Goal: Task Accomplishment & Management: Use online tool/utility

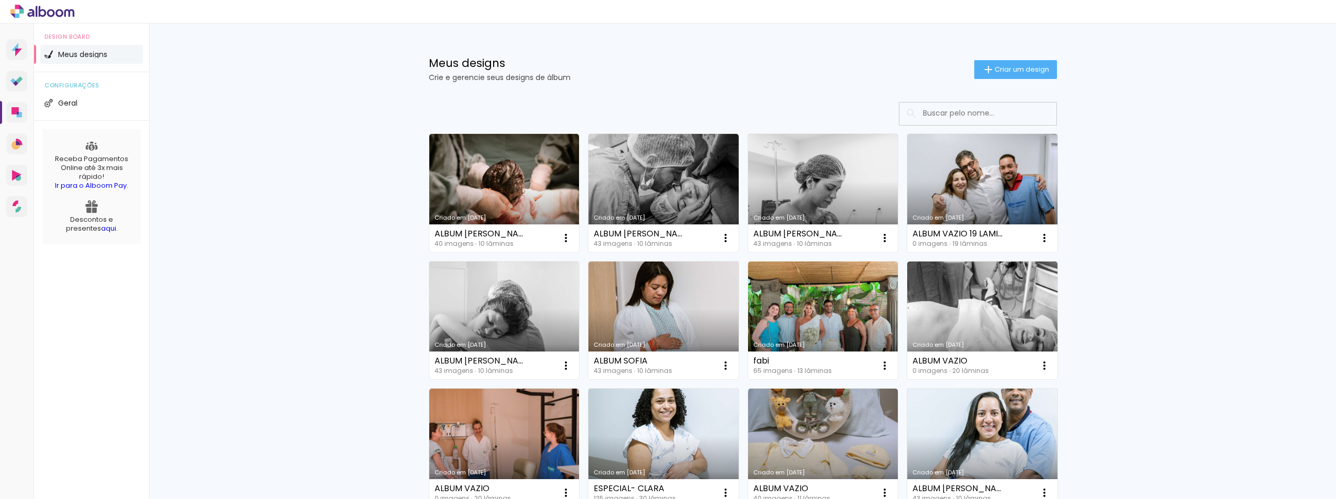
click at [493, 315] on link "Criado em [DATE]" at bounding box center [504, 321] width 150 height 118
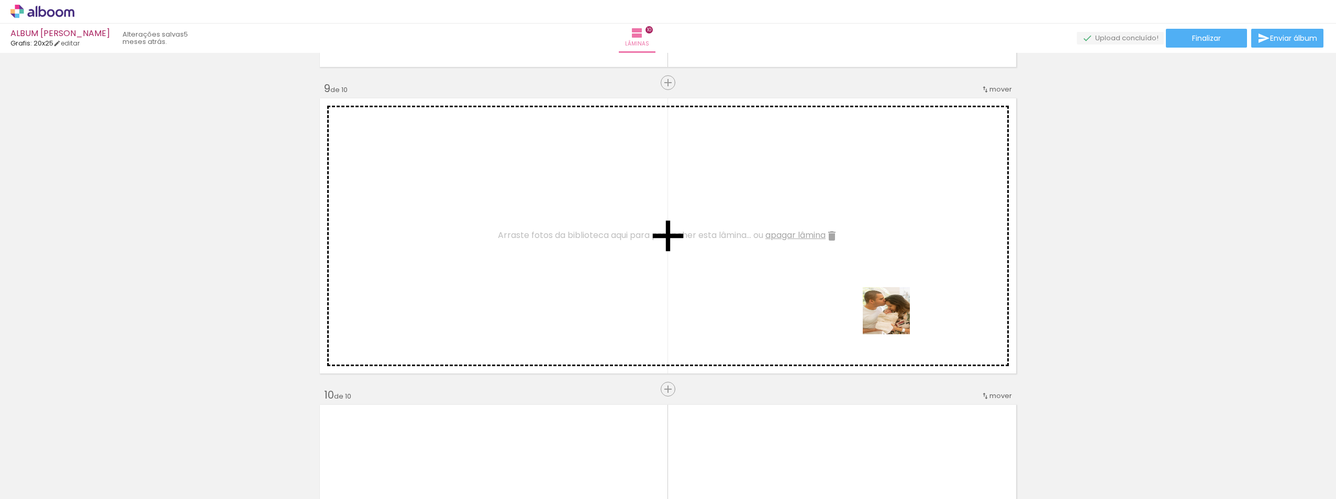
scroll to position [0, 1274]
drag, startPoint x: 943, startPoint y: 467, endPoint x: 890, endPoint y: 304, distance: 171.8
click at [890, 304] on quentale-workspace at bounding box center [668, 249] width 1336 height 499
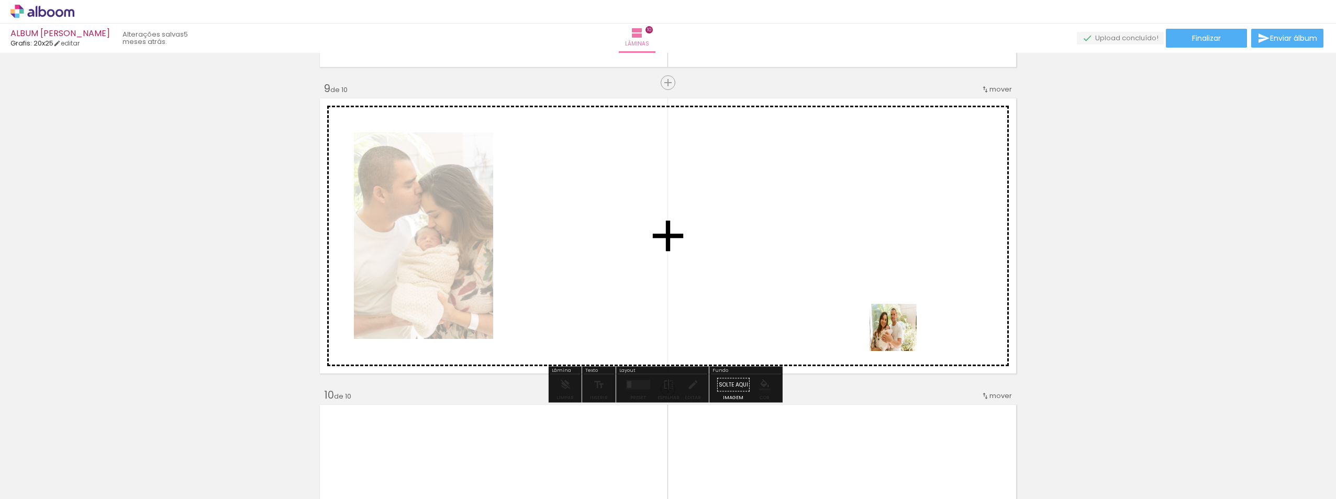
drag, startPoint x: 1009, startPoint y: 472, endPoint x: 1021, endPoint y: 441, distance: 33.6
click at [889, 319] on quentale-workspace at bounding box center [668, 249] width 1336 height 499
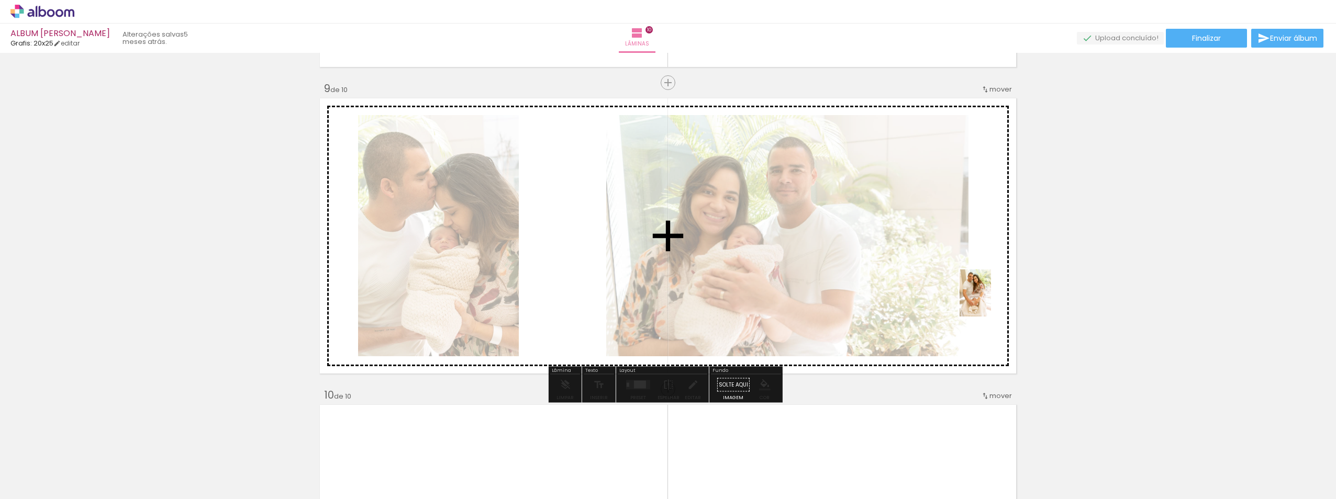
drag, startPoint x: 1125, startPoint y: 474, endPoint x: 991, endPoint y: 301, distance: 219.0
click at [991, 301] on quentale-workspace at bounding box center [668, 249] width 1336 height 499
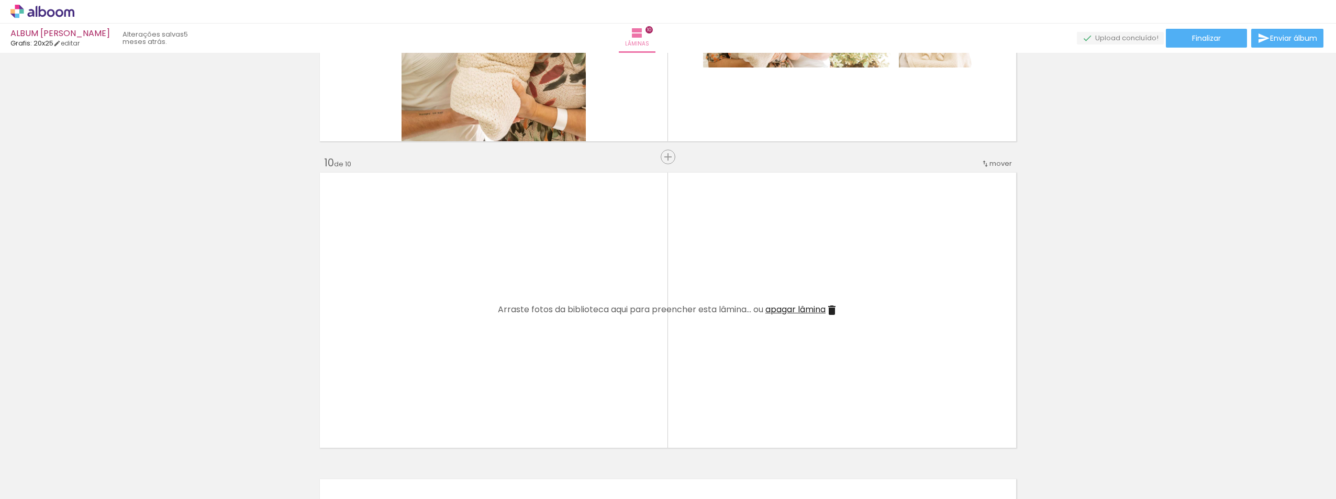
scroll to position [2703, 0]
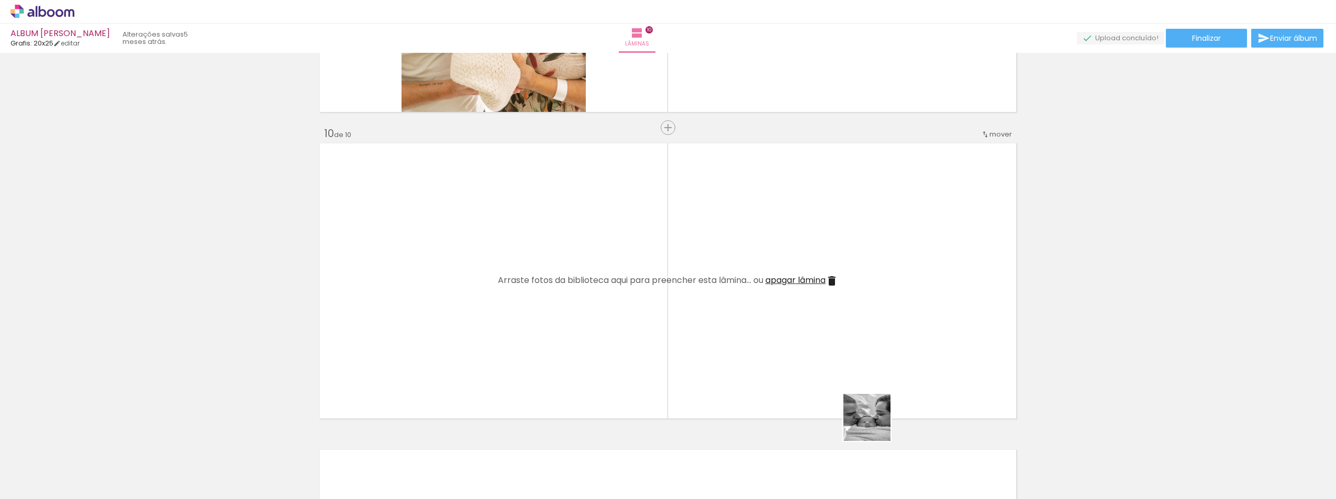
drag, startPoint x: 875, startPoint y: 426, endPoint x: 954, endPoint y: 432, distance: 79.3
click at [846, 353] on quentale-workspace at bounding box center [668, 249] width 1336 height 499
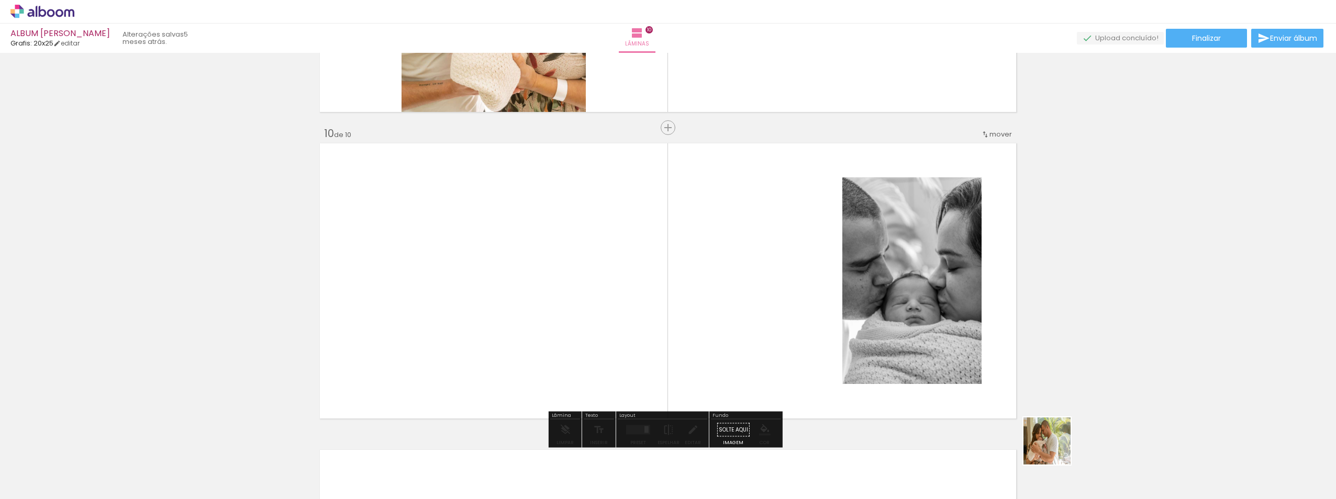
drag, startPoint x: 1067, startPoint y: 462, endPoint x: 772, endPoint y: 327, distance: 324.2
click at [772, 327] on quentale-workspace at bounding box center [668, 249] width 1336 height 499
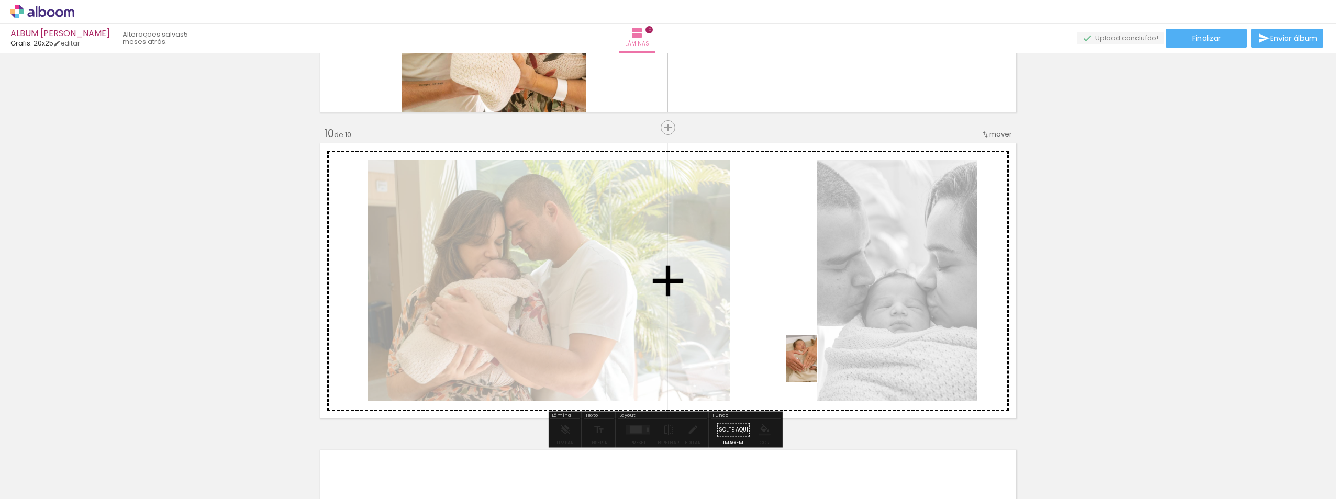
drag, startPoint x: 1180, startPoint y: 481, endPoint x: 947, endPoint y: 384, distance: 252.3
click at [808, 364] on quentale-workspace at bounding box center [668, 249] width 1336 height 499
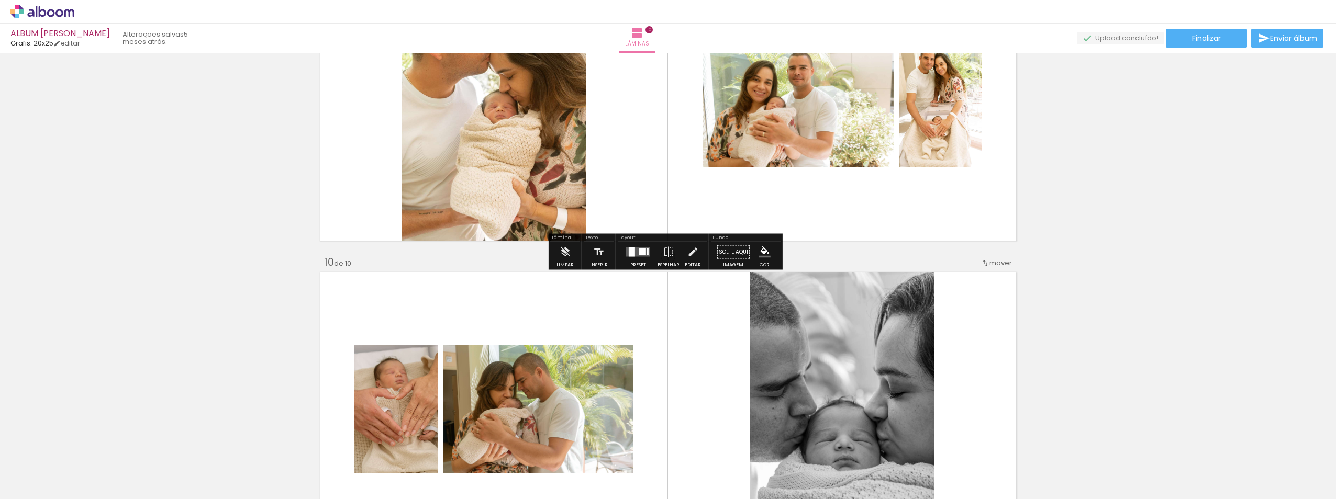
scroll to position [2599, 0]
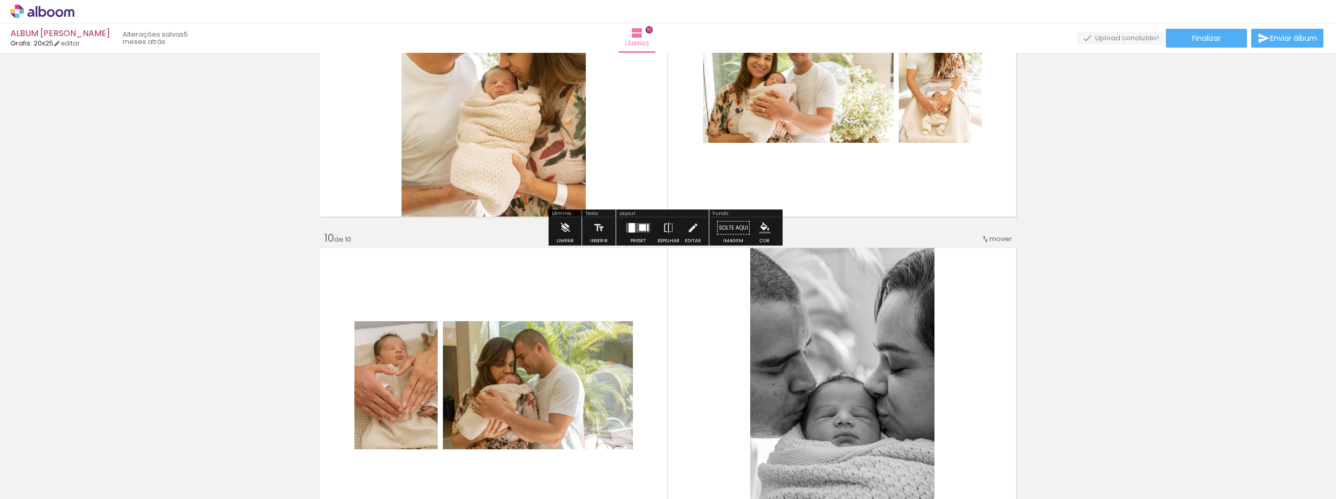
click at [639, 228] on div at bounding box center [642, 228] width 7 height 7
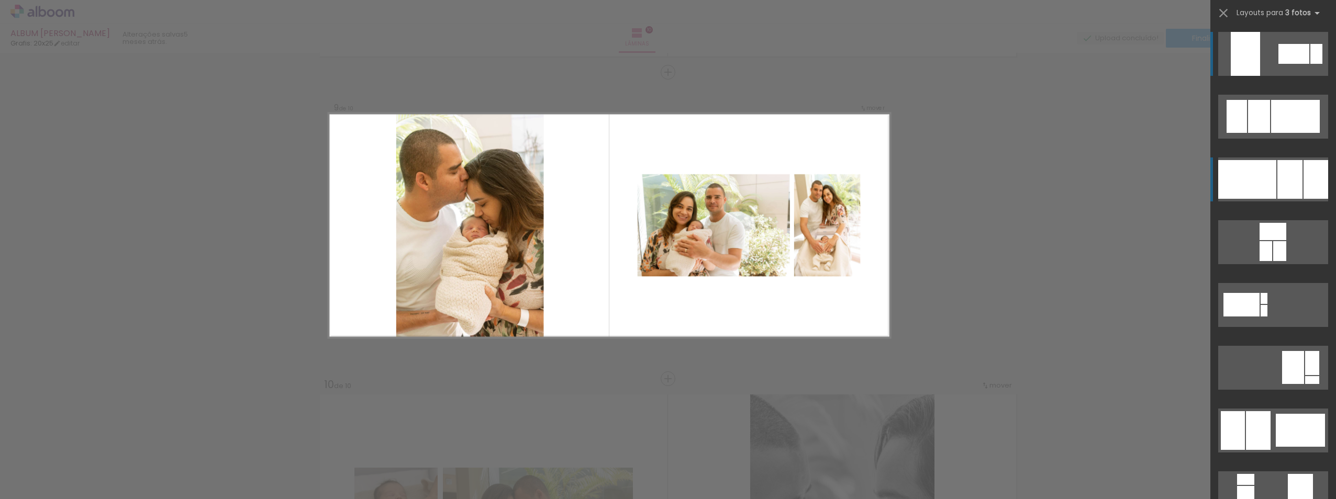
scroll to position [2434, 0]
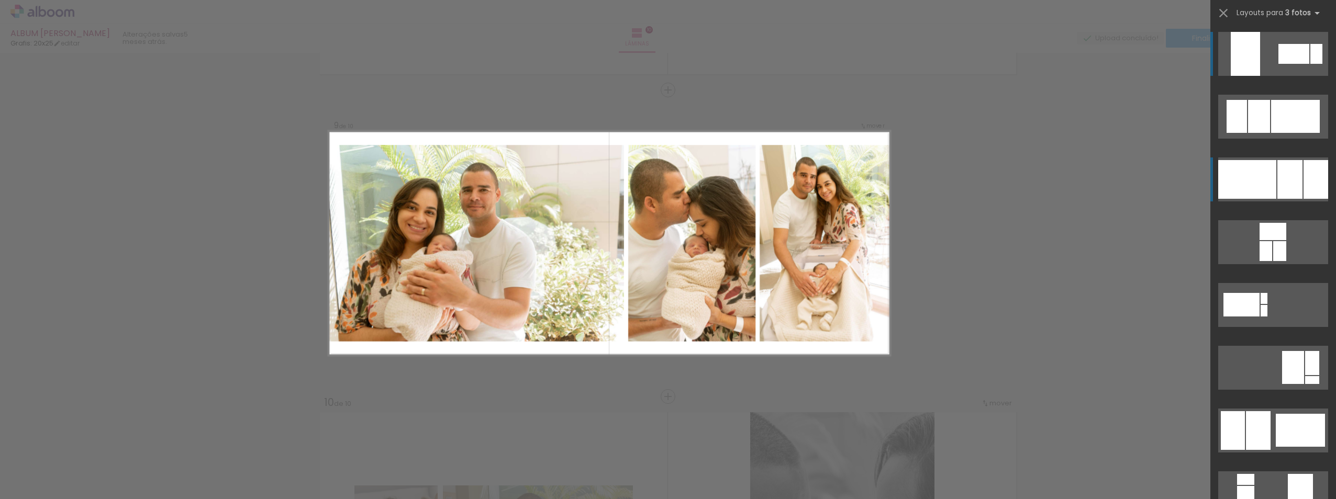
click at [1277, 185] on div at bounding box center [1289, 179] width 25 height 39
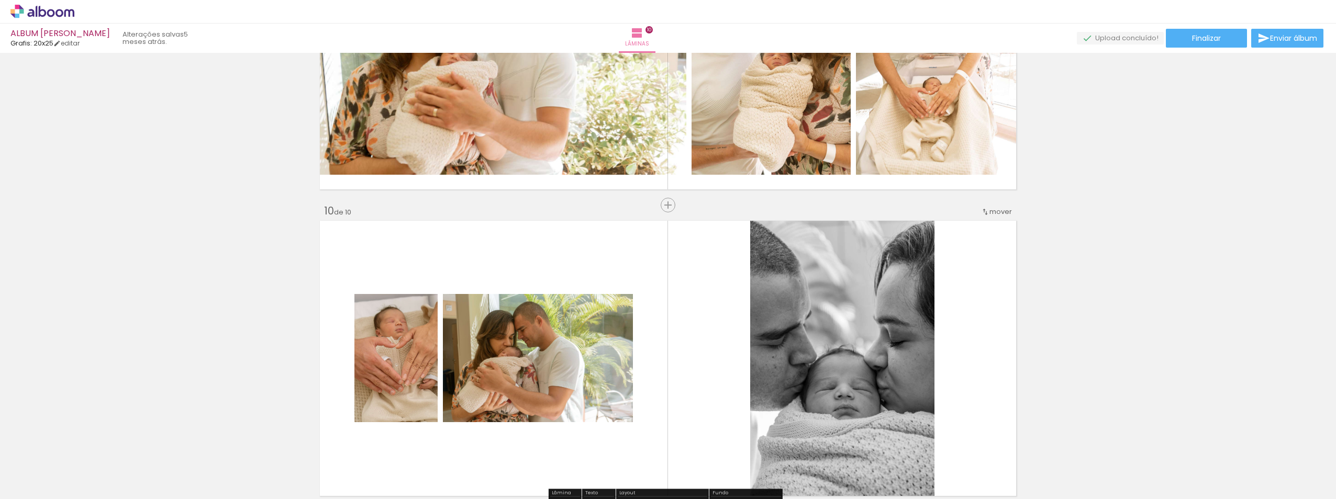
scroll to position [2591, 0]
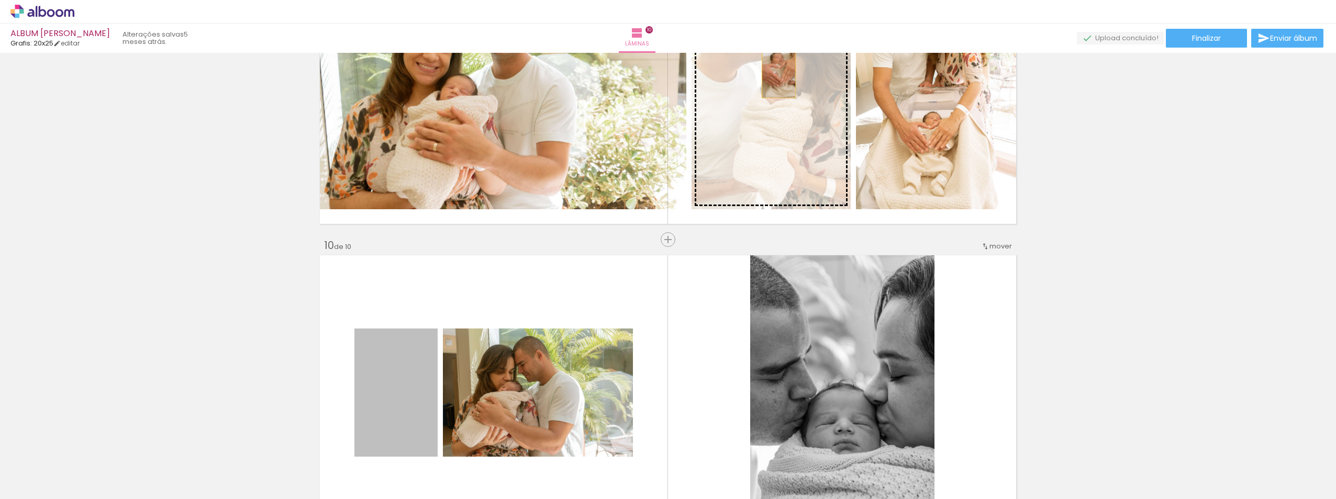
drag, startPoint x: 395, startPoint y: 384, endPoint x: 775, endPoint y: 72, distance: 491.4
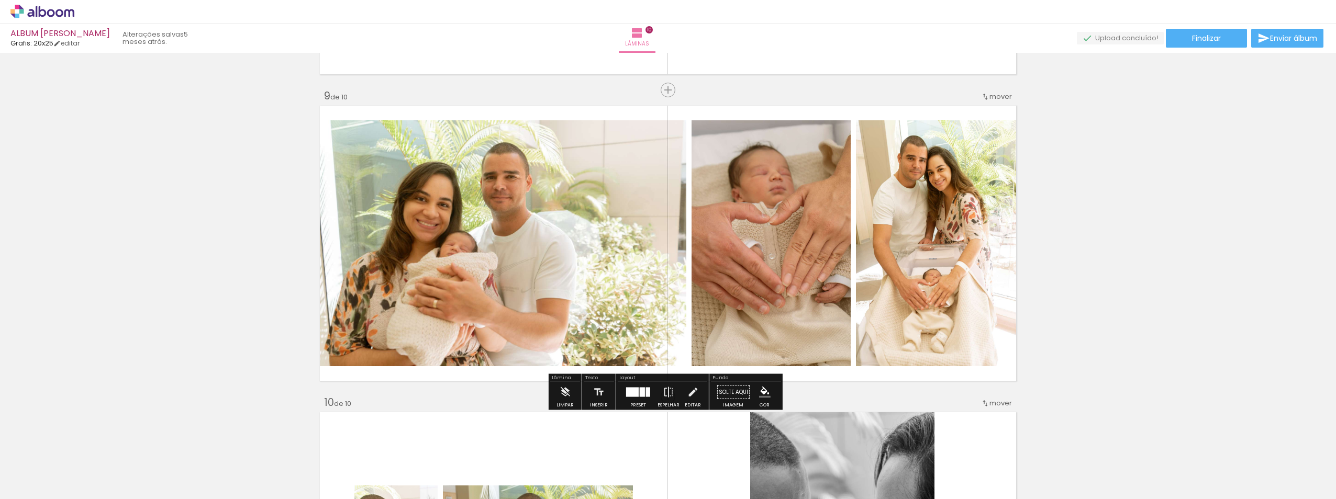
scroll to position [2748, 0]
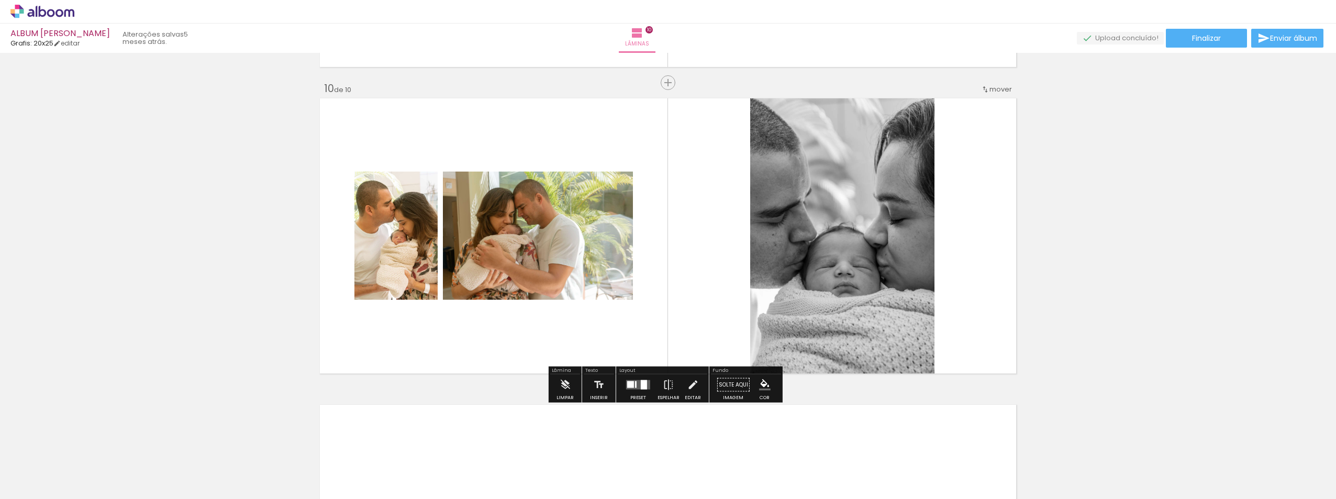
click at [646, 381] on quentale-layouter at bounding box center [638, 385] width 24 height 9
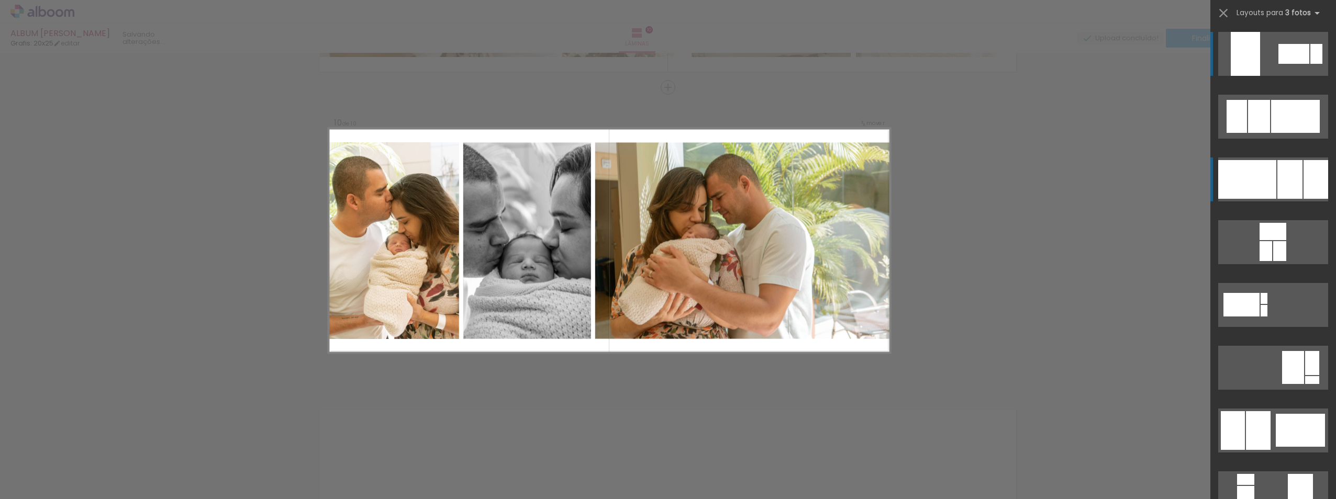
scroll to position [2741, 0]
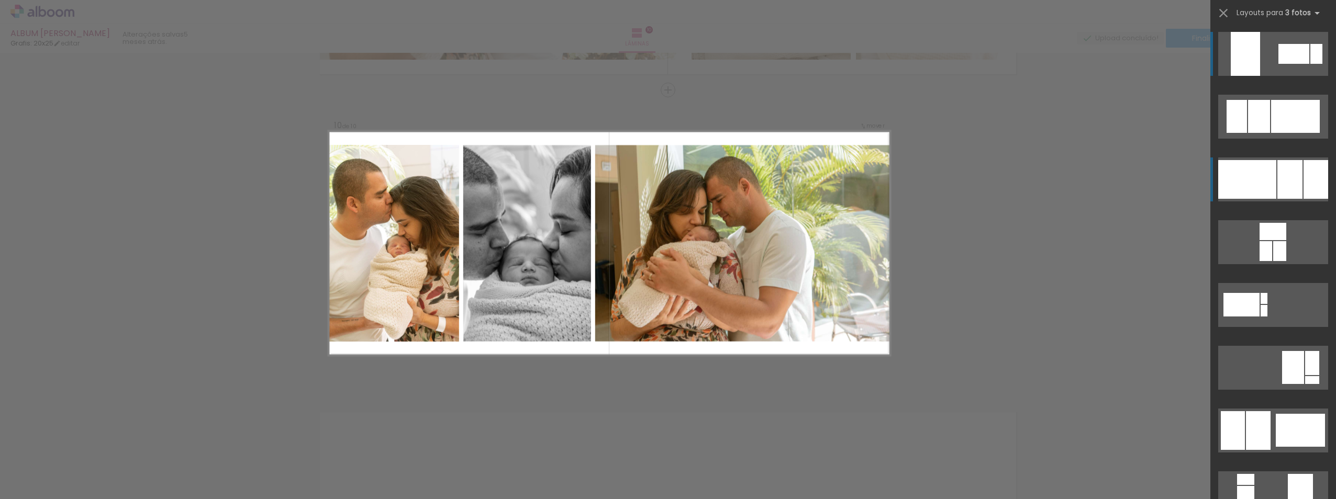
click at [1277, 175] on div at bounding box center [1289, 179] width 25 height 39
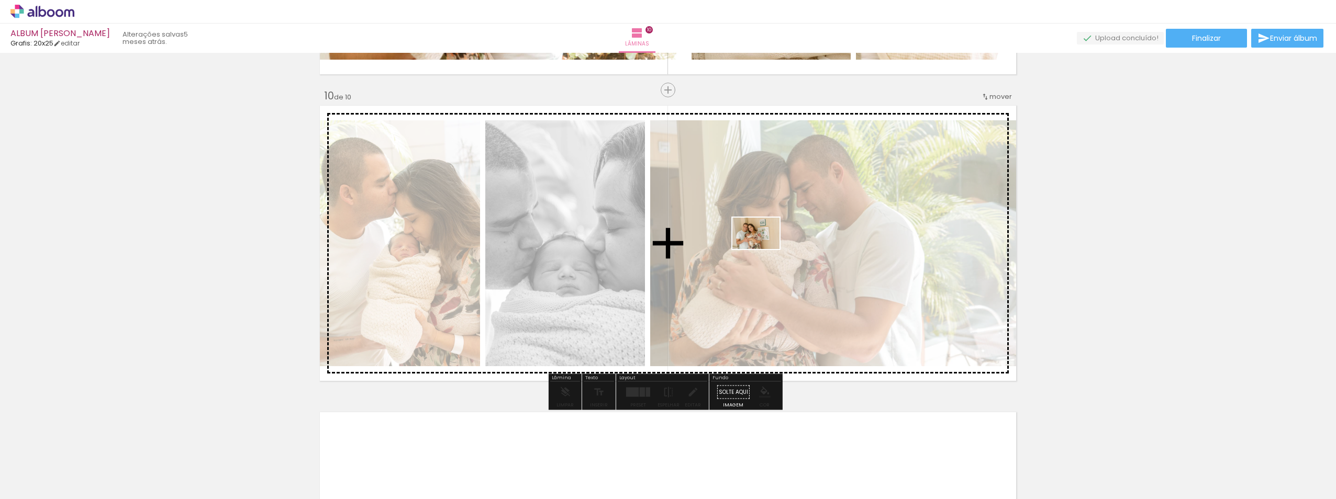
drag, startPoint x: 1304, startPoint y: 472, endPoint x: 763, endPoint y: 249, distance: 585.4
click at [763, 249] on quentale-workspace at bounding box center [668, 249] width 1336 height 499
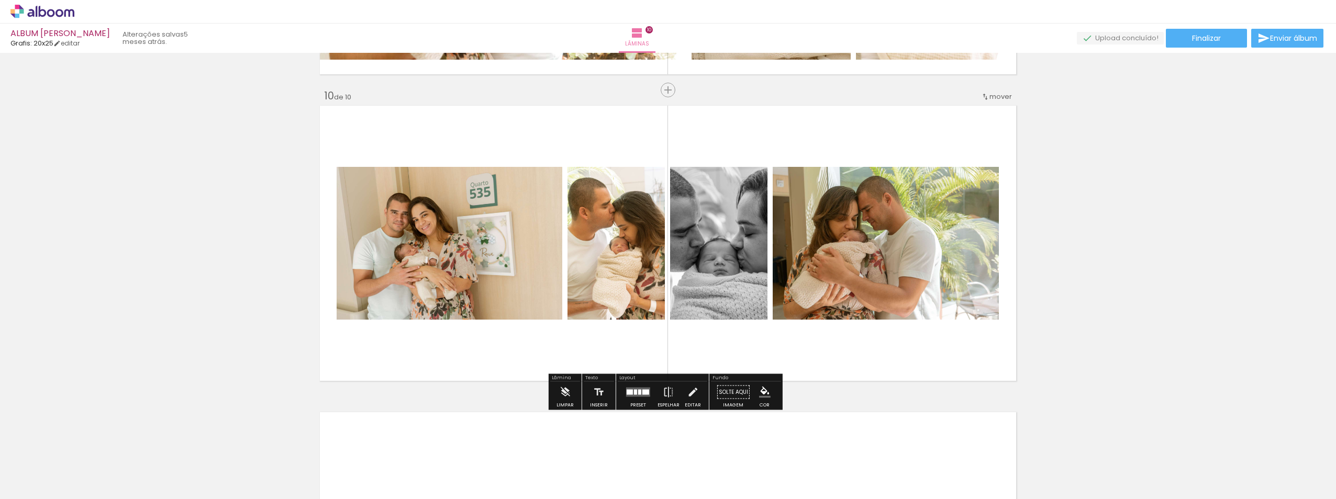
click at [648, 393] on div at bounding box center [638, 392] width 28 height 21
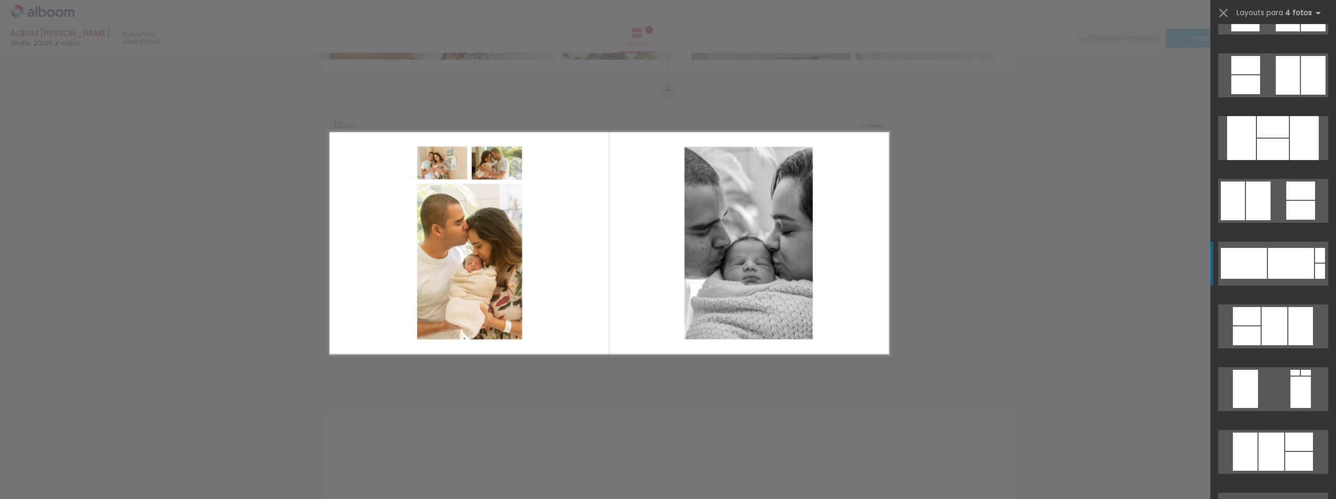
scroll to position [1256, 0]
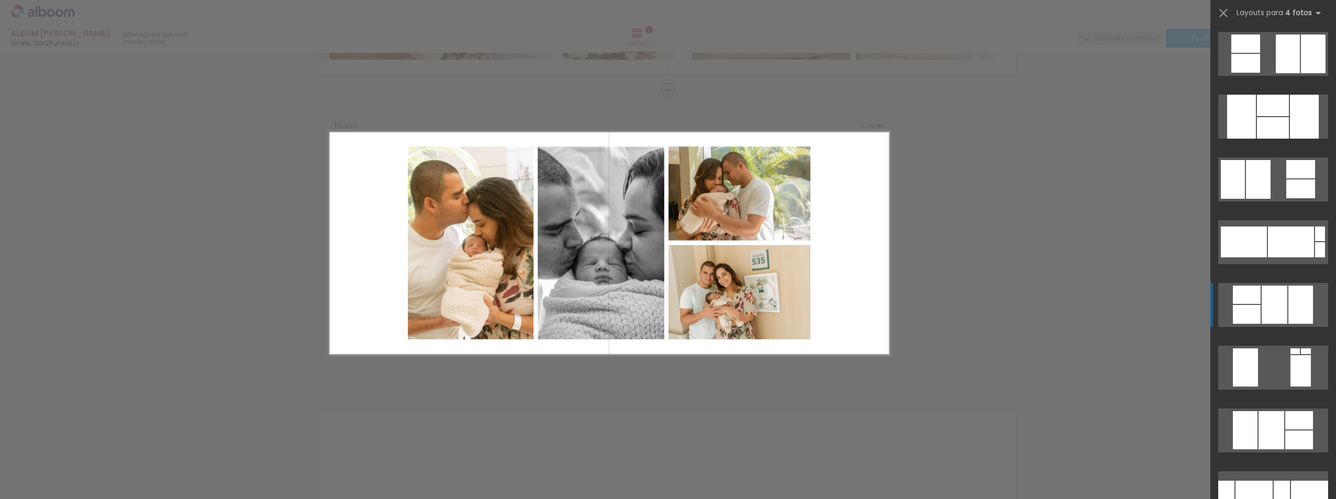
click at [1288, 311] on div at bounding box center [1300, 305] width 25 height 38
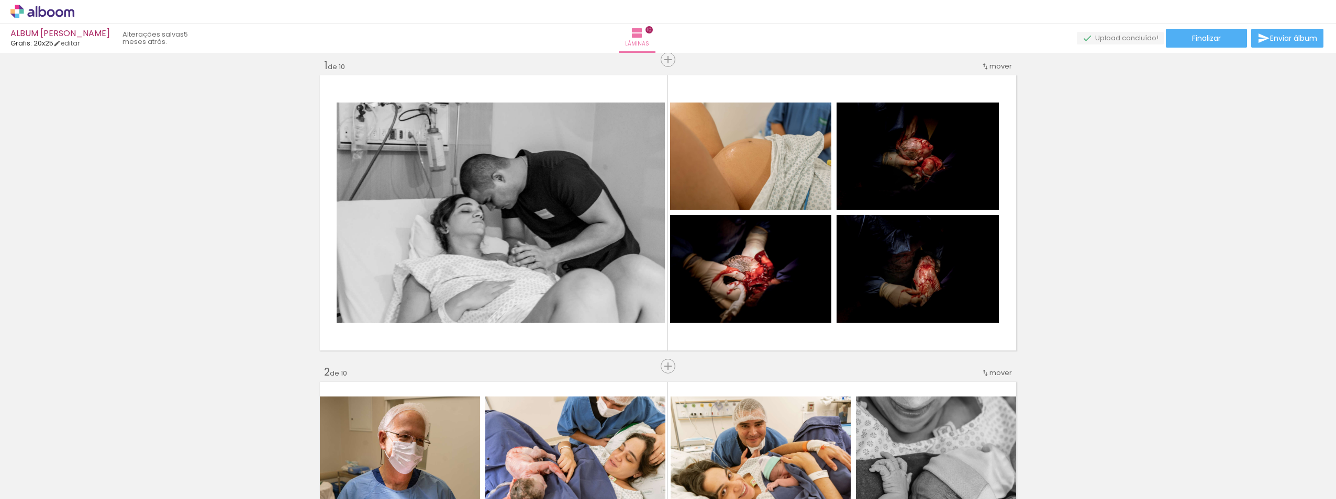
scroll to position [0, 0]
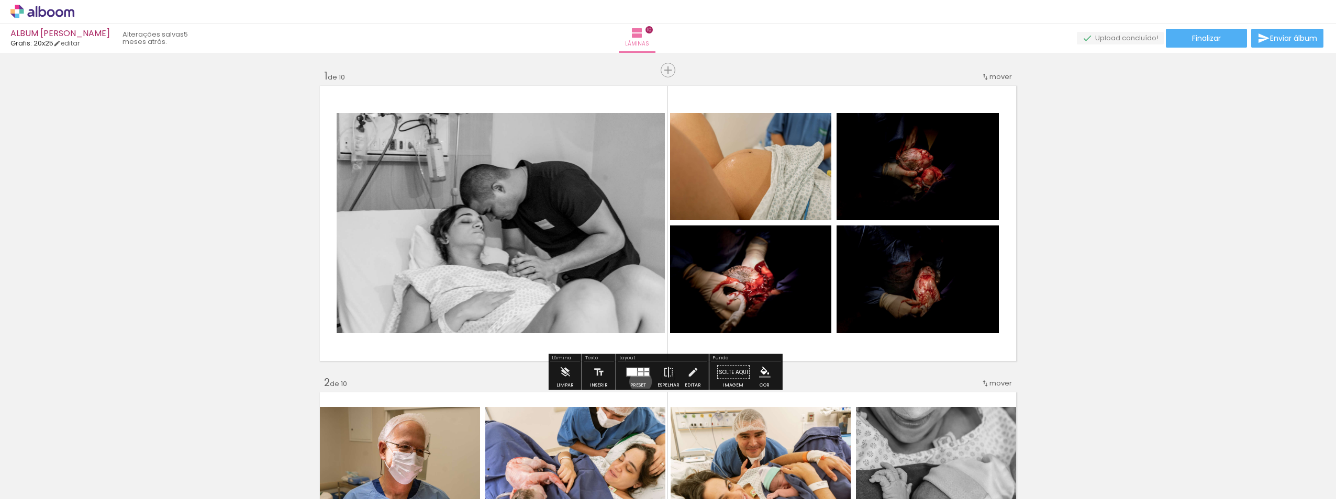
click at [638, 382] on div at bounding box center [638, 372] width 28 height 21
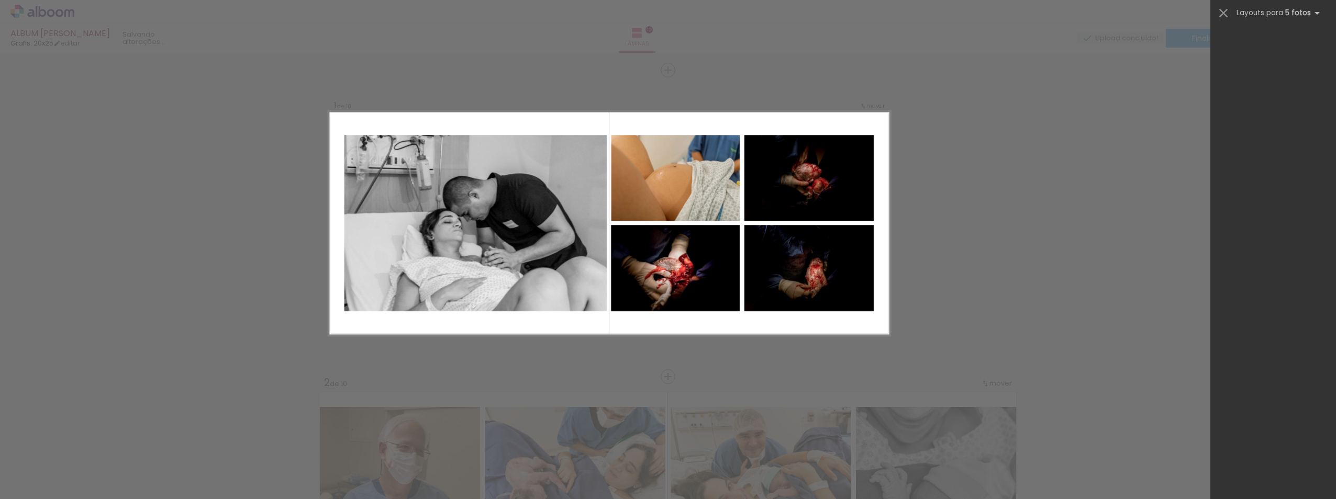
scroll to position [503, 0]
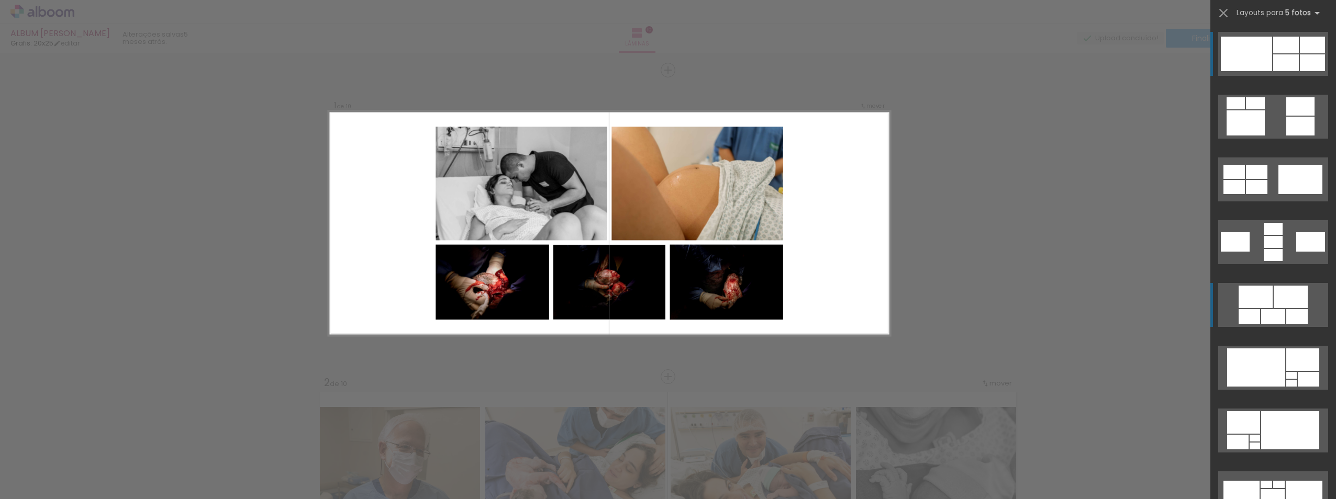
click at [1251, 287] on div at bounding box center [1256, 297] width 34 height 23
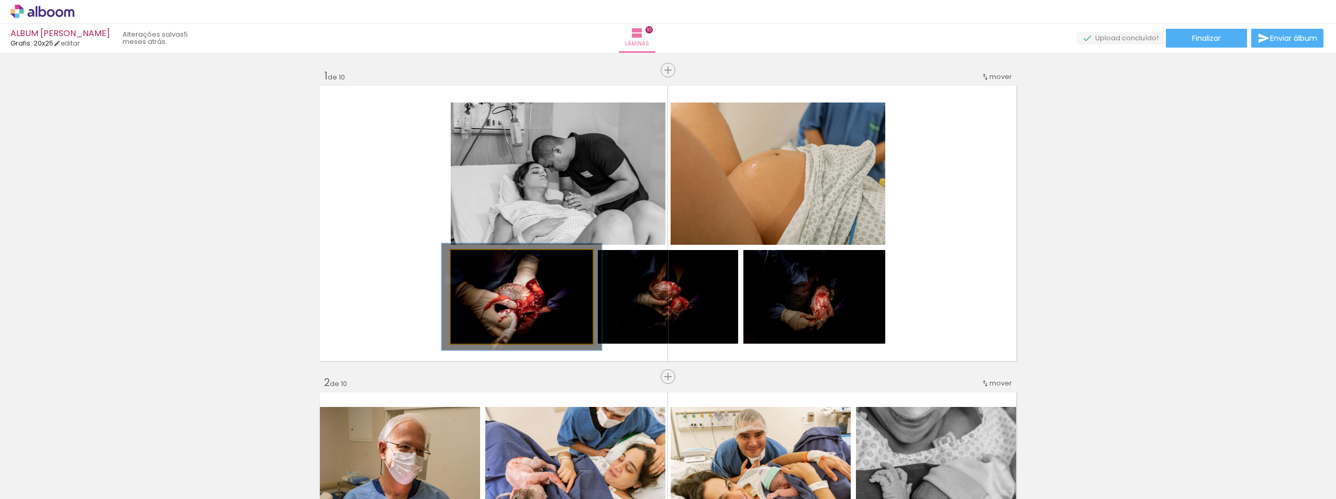
drag, startPoint x: 474, startPoint y: 259, endPoint x: 537, endPoint y: 315, distance: 83.8
type paper-slider "116"
click at [480, 261] on div at bounding box center [479, 261] width 9 height 9
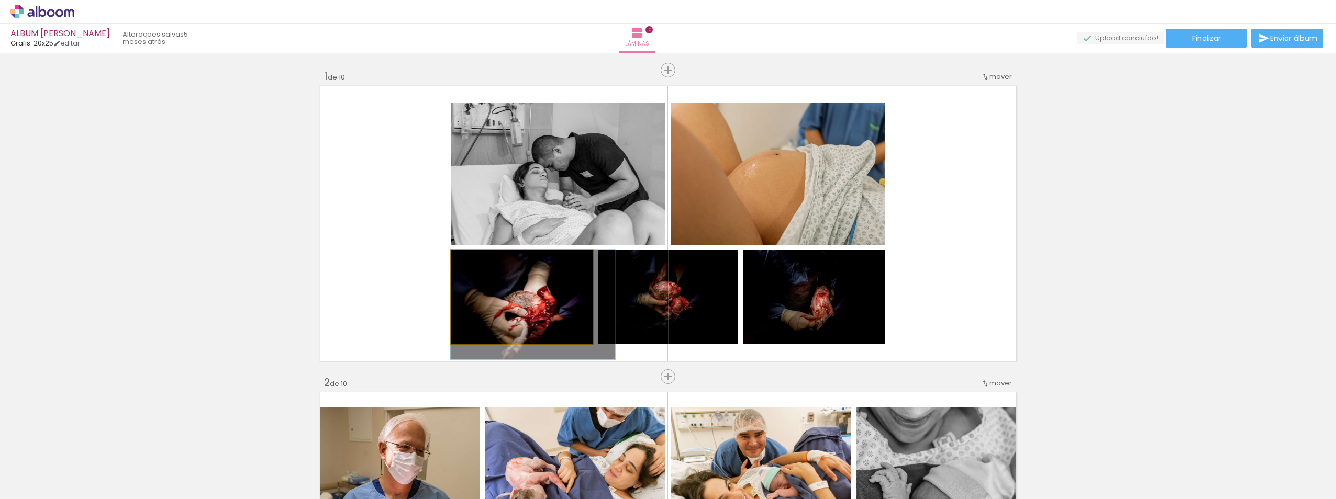
drag, startPoint x: 537, startPoint y: 315, endPoint x: 563, endPoint y: 323, distance: 27.5
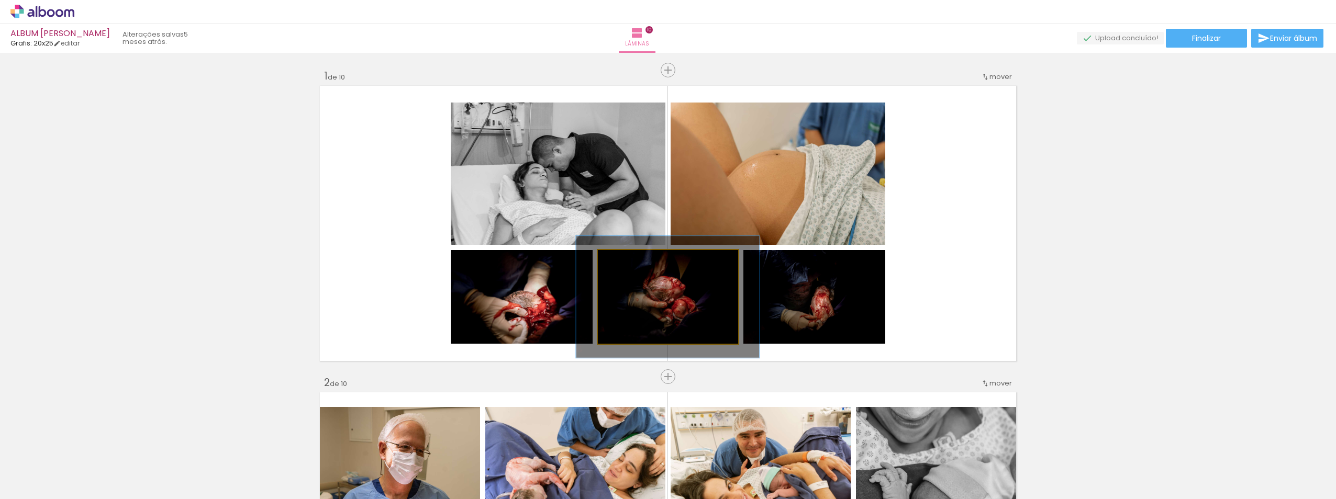
drag, startPoint x: 623, startPoint y: 262, endPoint x: 639, endPoint y: 278, distance: 22.6
click at [634, 266] on div at bounding box center [633, 261] width 17 height 17
drag, startPoint x: 668, startPoint y: 309, endPoint x: 656, endPoint y: 309, distance: 11.5
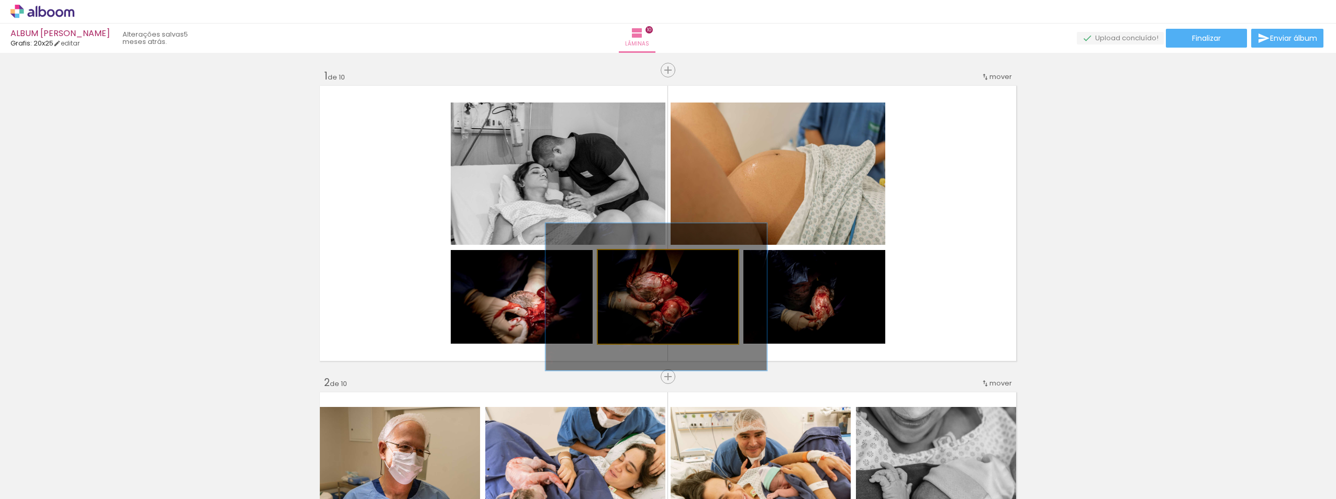
drag, startPoint x: 635, startPoint y: 263, endPoint x: 644, endPoint y: 264, distance: 9.6
type paper-slider "157"
click at [644, 264] on div at bounding box center [645, 261] width 17 height 17
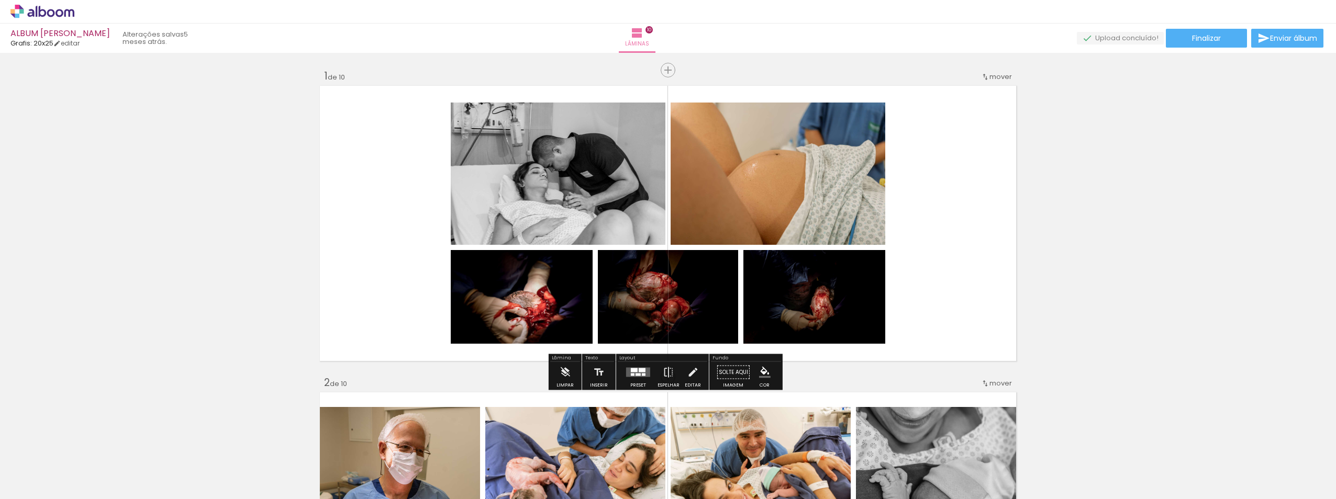
click at [812, 303] on quentale-photo at bounding box center [814, 297] width 142 height 94
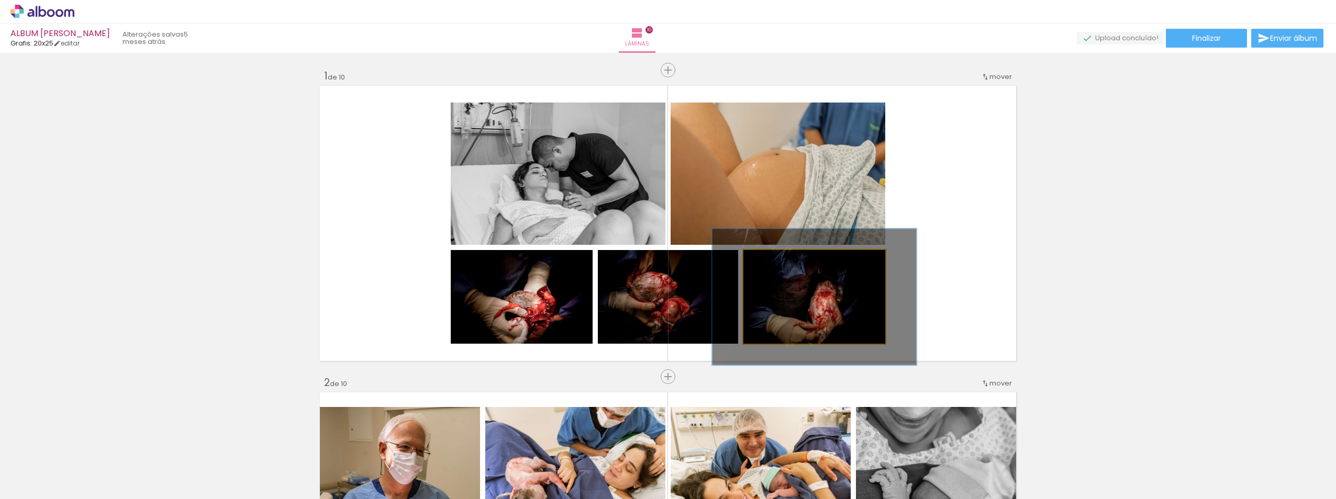
drag, startPoint x: 770, startPoint y: 262, endPoint x: 787, endPoint y: 264, distance: 18.0
type paper-slider "149"
click at [787, 264] on div at bounding box center [784, 261] width 17 height 17
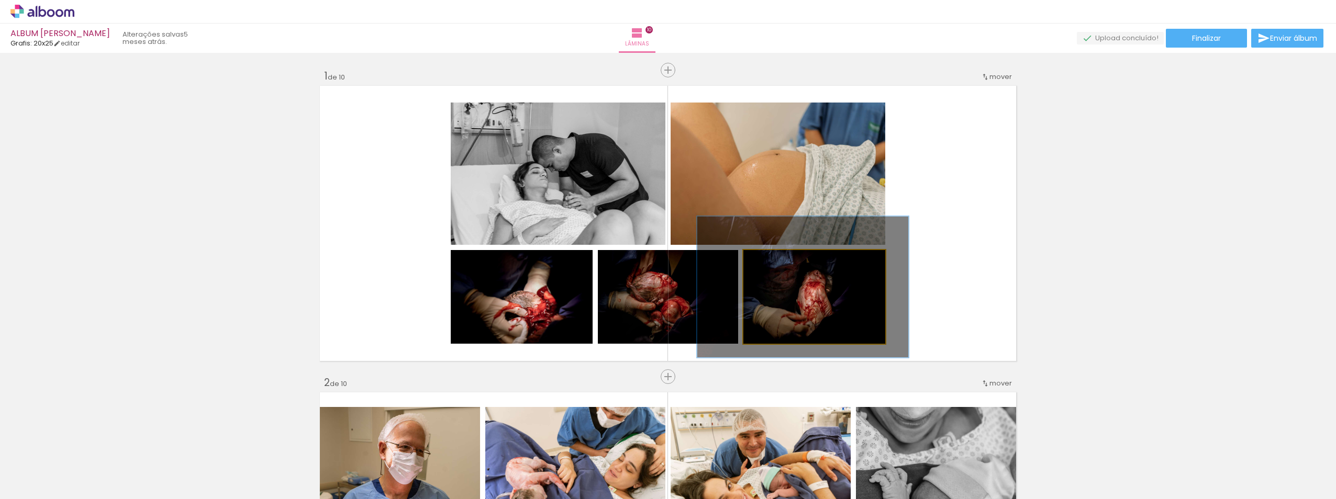
drag, startPoint x: 823, startPoint y: 304, endPoint x: 812, endPoint y: 294, distance: 15.2
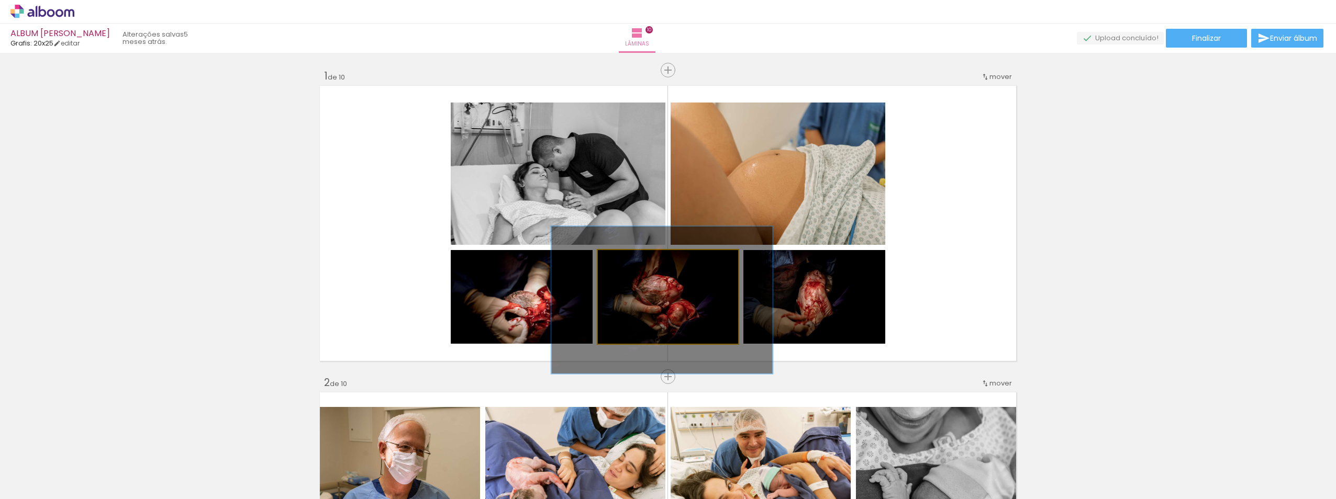
drag, startPoint x: 694, startPoint y: 304, endPoint x: 700, endPoint y: 307, distance: 6.6
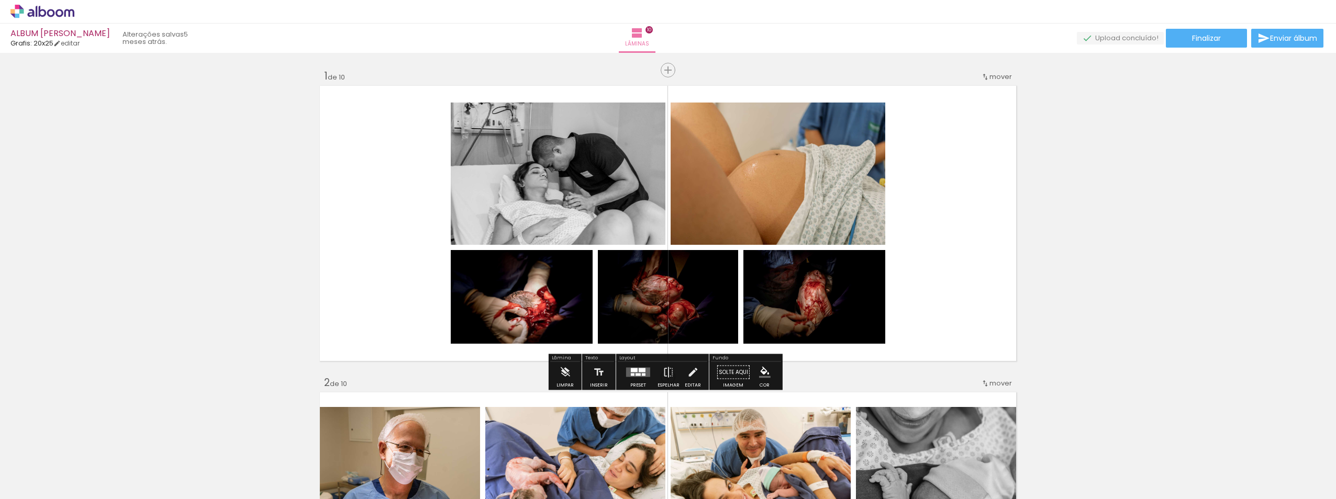
click at [937, 261] on quentale-layouter at bounding box center [667, 223] width 701 height 281
click at [778, 166] on quentale-photo at bounding box center [778, 174] width 215 height 142
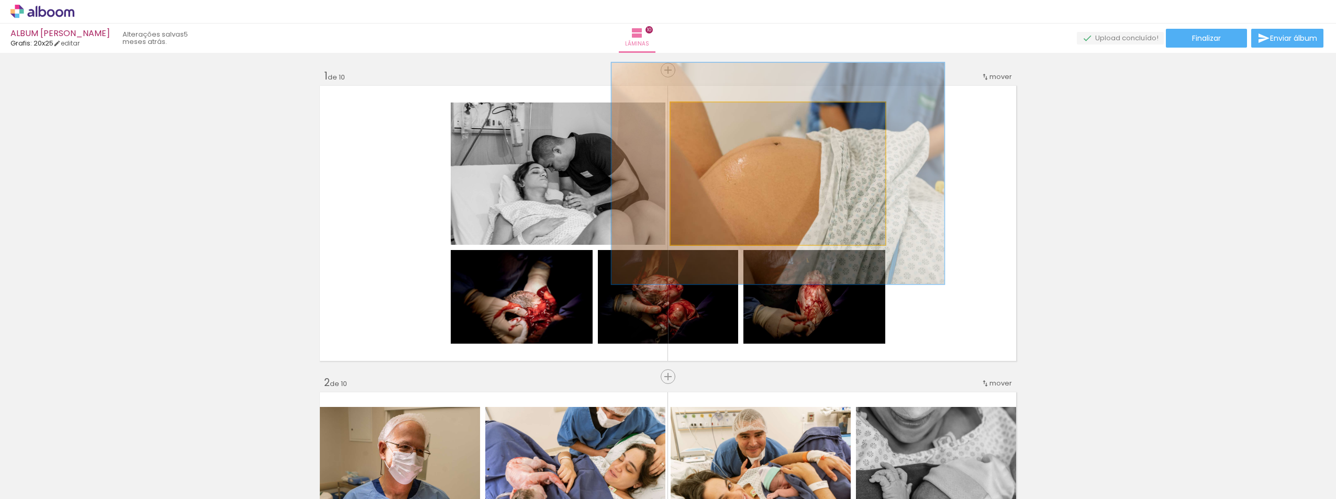
drag, startPoint x: 695, startPoint y: 112, endPoint x: 730, endPoint y: 143, distance: 46.7
type paper-slider "157"
click at [716, 116] on div at bounding box center [715, 113] width 17 height 17
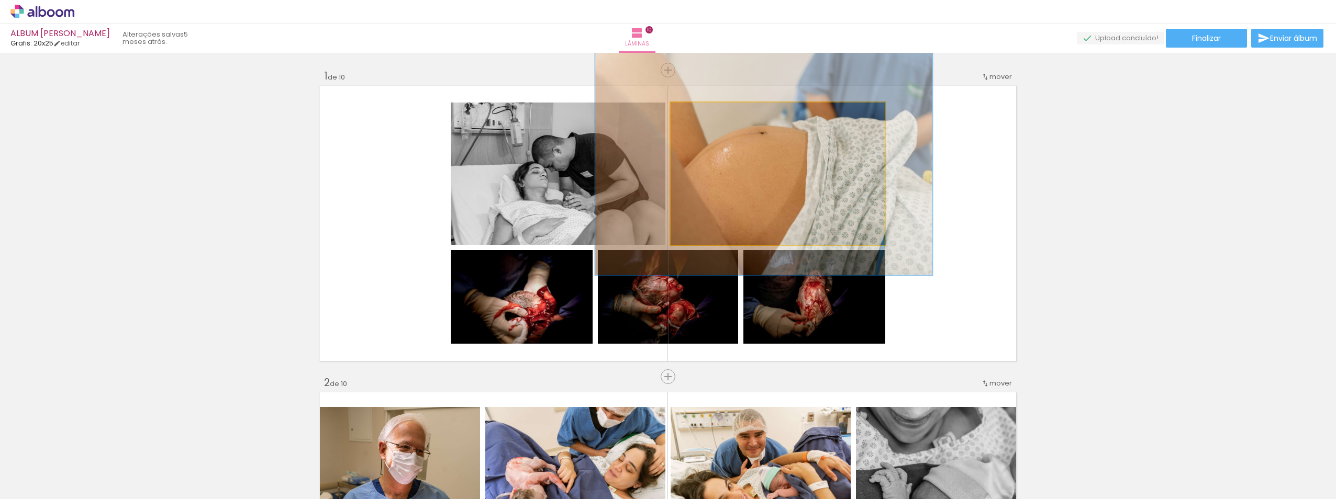
drag, startPoint x: 771, startPoint y: 173, endPoint x: 757, endPoint y: 162, distance: 17.6
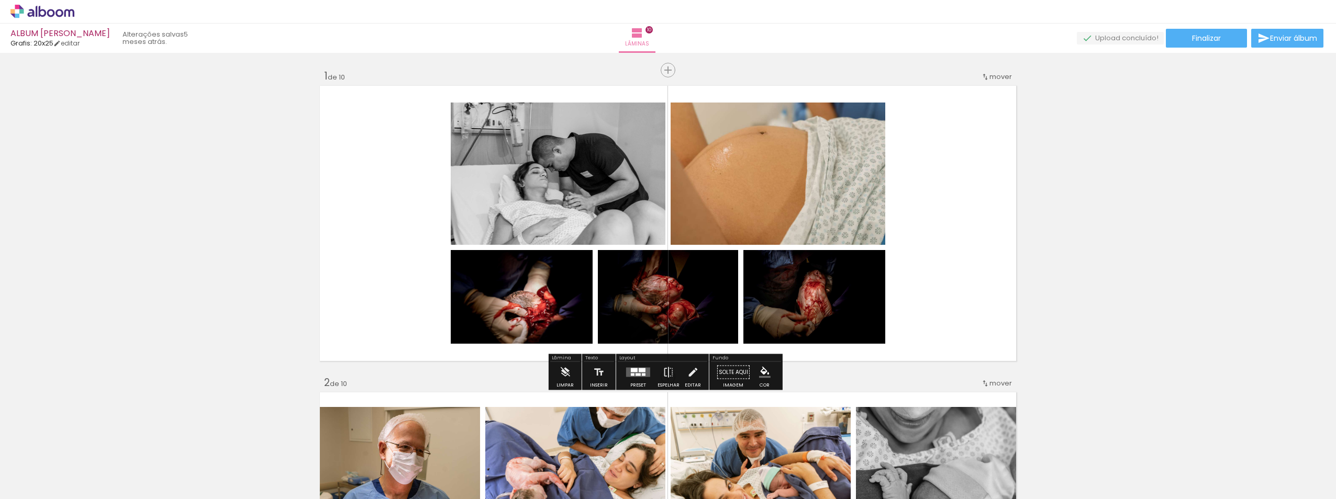
click at [983, 214] on quentale-layouter at bounding box center [667, 223] width 701 height 281
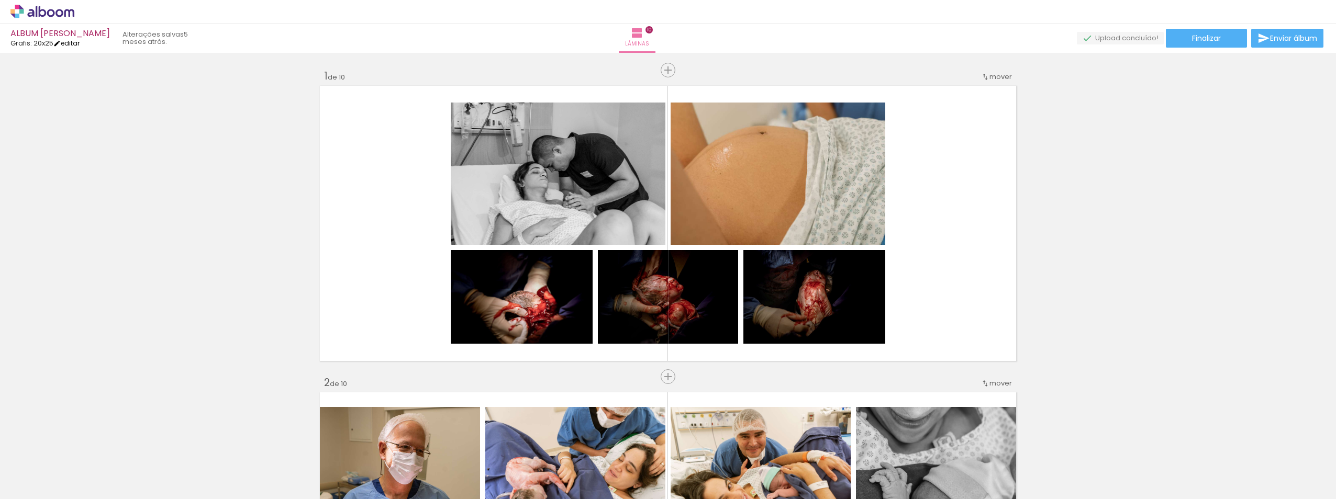
click at [76, 42] on link "editar" at bounding box center [66, 43] width 26 height 9
type input "ALBUM [PERSON_NAME]"
type input "4"
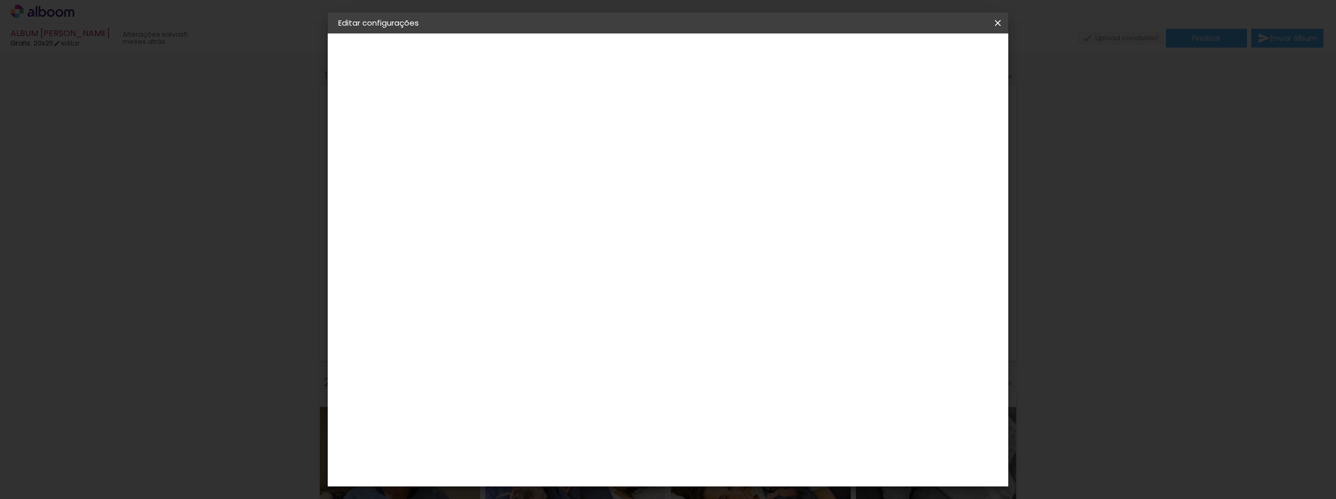
click at [416, 76] on paper-button "ALBUM [PERSON_NAME]" at bounding box center [395, 77] width 115 height 21
click at [509, 137] on input "ALBUM [PERSON_NAME]" at bounding box center [509, 140] width 0 height 16
drag, startPoint x: 676, startPoint y: 136, endPoint x: 726, endPoint y: 138, distance: 50.3
click at [509, 138] on input "ALBUM [PERSON_NAME]" at bounding box center [509, 140] width 0 height 16
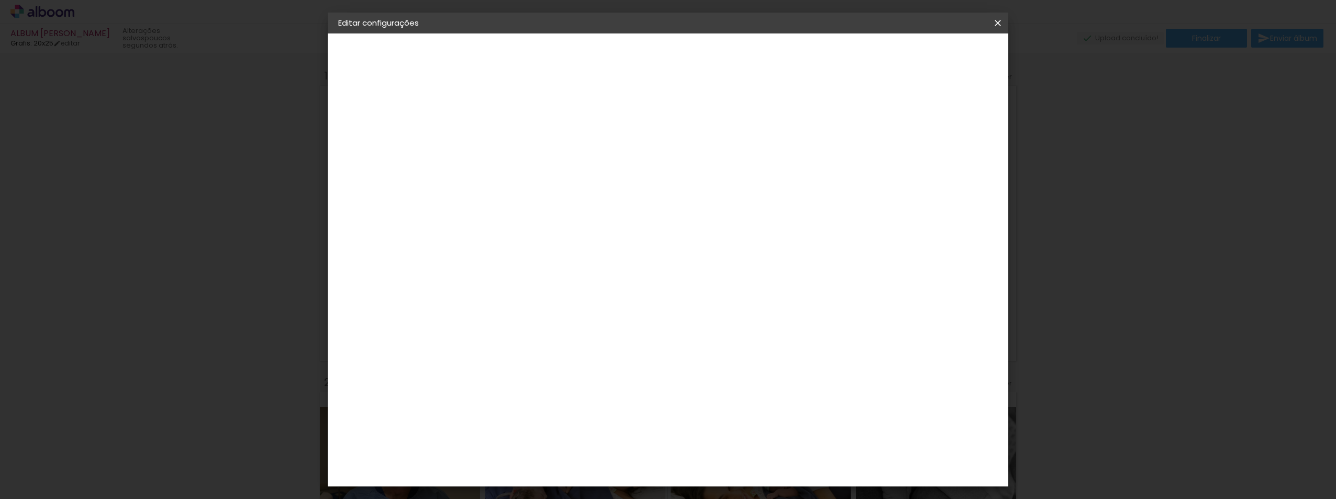
type input "ALBUM RAVI"
drag, startPoint x: 973, startPoint y: 51, endPoint x: 967, endPoint y: 61, distance: 11.0
click at [0, 0] on slot "Avançar" at bounding box center [0, 0] width 0 height 0
click at [523, 376] on div "Grafis" at bounding box center [515, 380] width 25 height 8
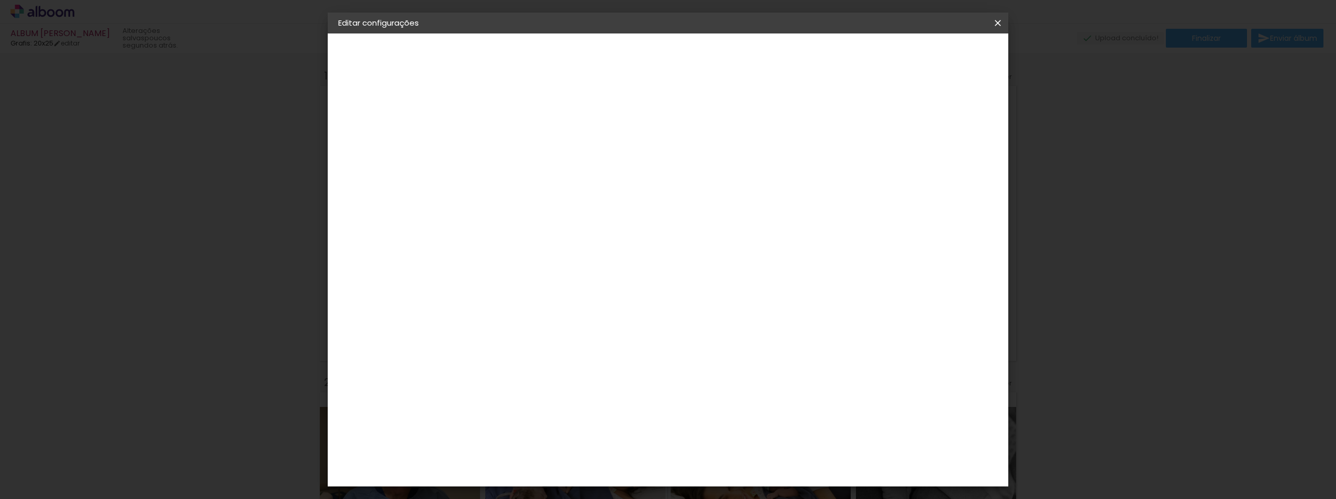
click at [705, 48] on paper-button "Avançar" at bounding box center [679, 56] width 51 height 18
click at [550, 174] on input "text" at bounding box center [529, 182] width 41 height 16
click at [672, 304] on paper-item "Volga" at bounding box center [735, 299] width 209 height 21
type input "Volga"
click at [580, 270] on span "20x25" at bounding box center [555, 284] width 49 height 28
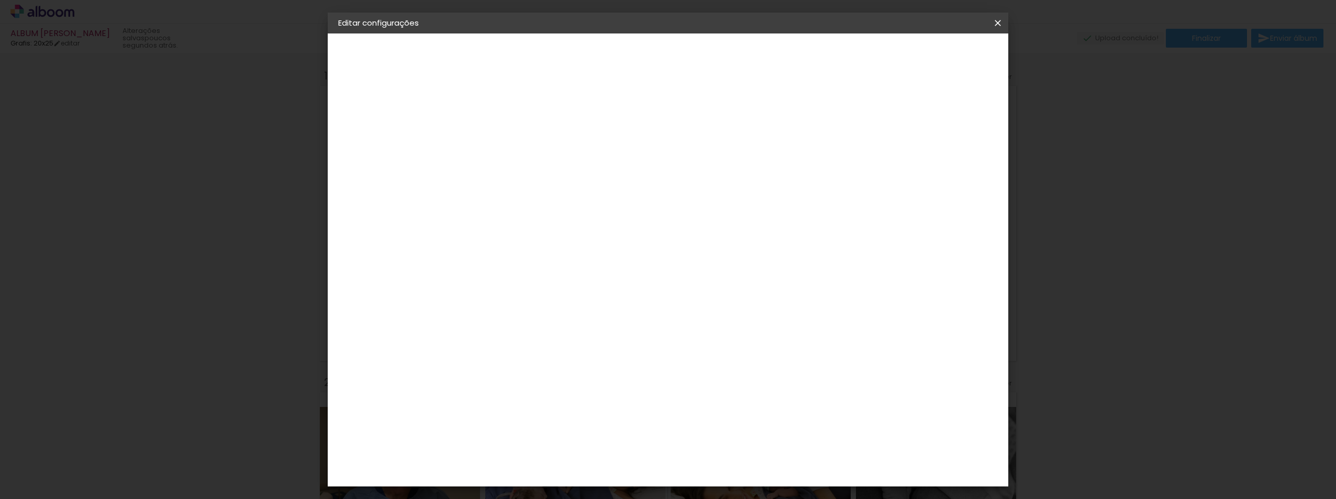
click at [0, 0] on slot "Avançar" at bounding box center [0, 0] width 0 height 0
click at [873, 112] on div at bounding box center [868, 112] width 9 height 9
type paper-checkbox "on"
click at [932, 57] on span "Salvar configurações" at bounding box center [893, 55] width 77 height 7
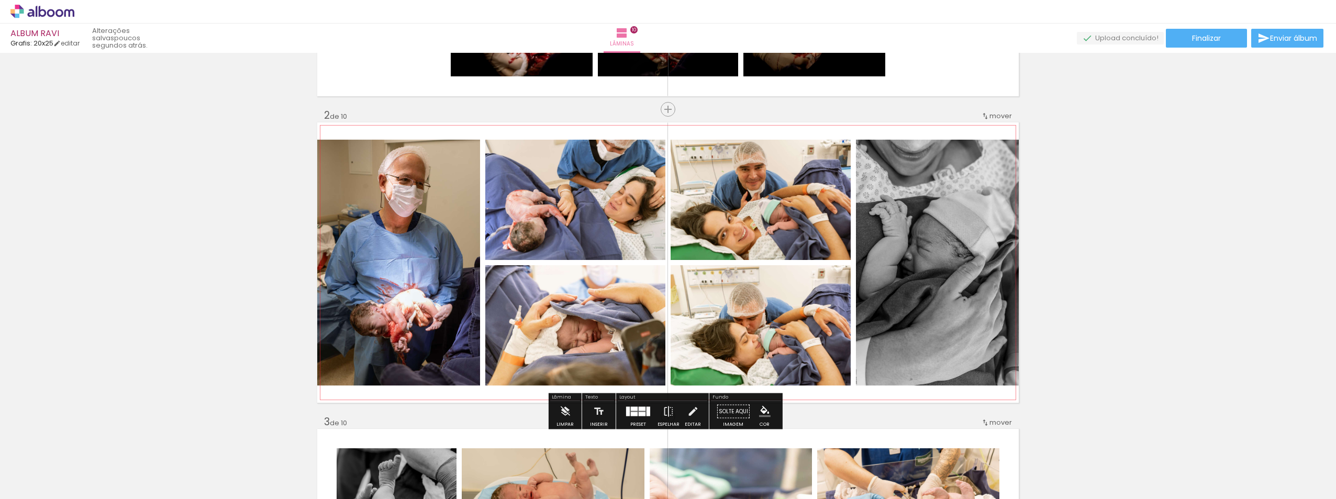
scroll to position [262, 0]
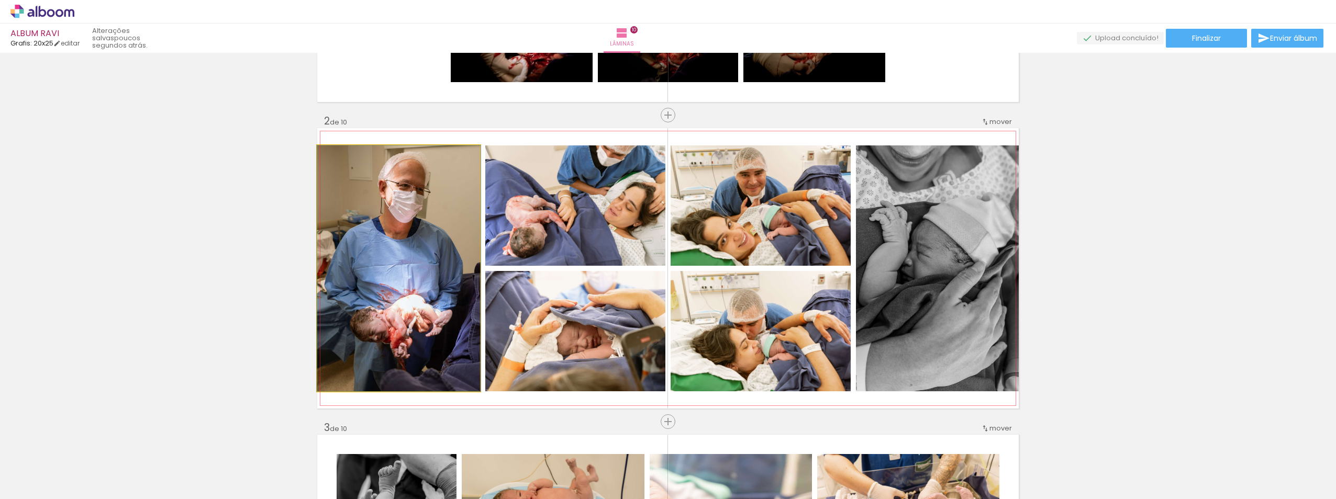
click at [395, 225] on quentale-photo at bounding box center [398, 269] width 163 height 246
click at [394, 225] on quentale-photo at bounding box center [398, 269] width 163 height 246
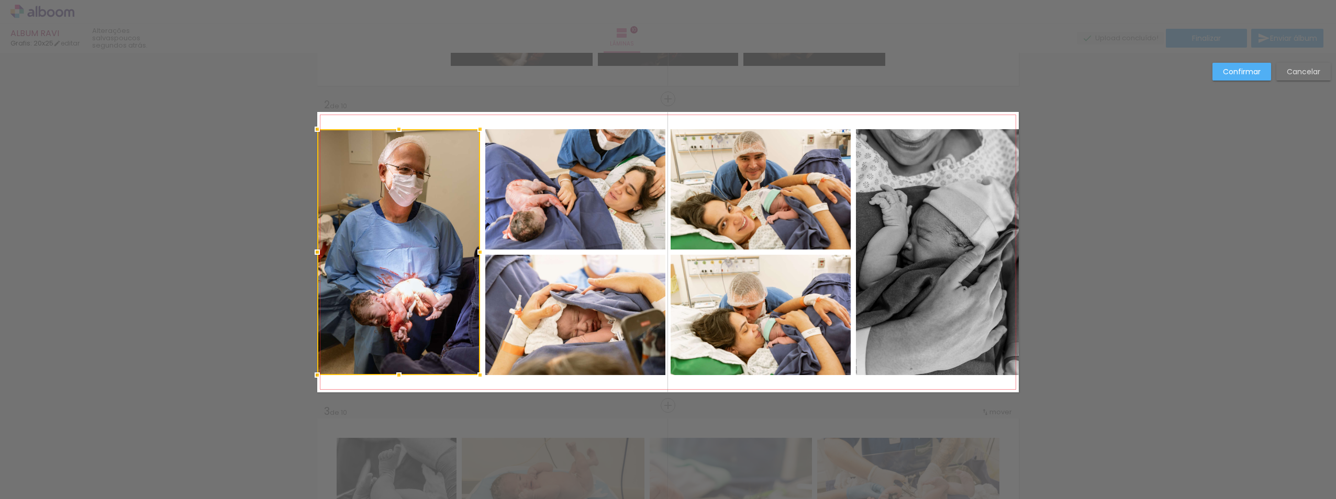
scroll to position [287, 0]
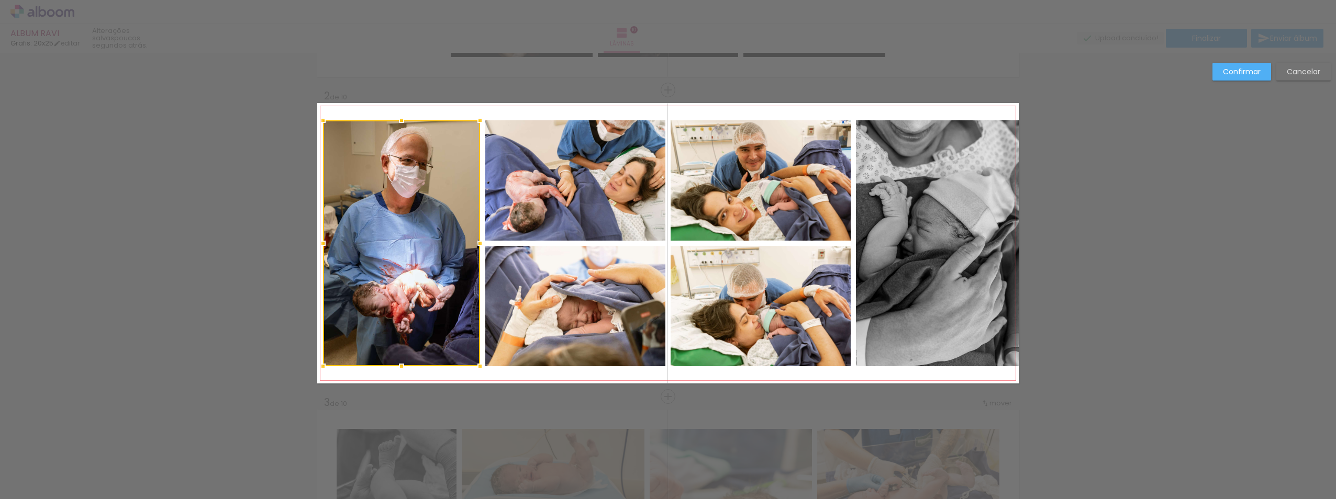
drag, startPoint x: 315, startPoint y: 242, endPoint x: 321, endPoint y: 241, distance: 6.0
click at [321, 241] on div at bounding box center [323, 243] width 21 height 21
click at [972, 239] on quentale-photo at bounding box center [937, 243] width 163 height 246
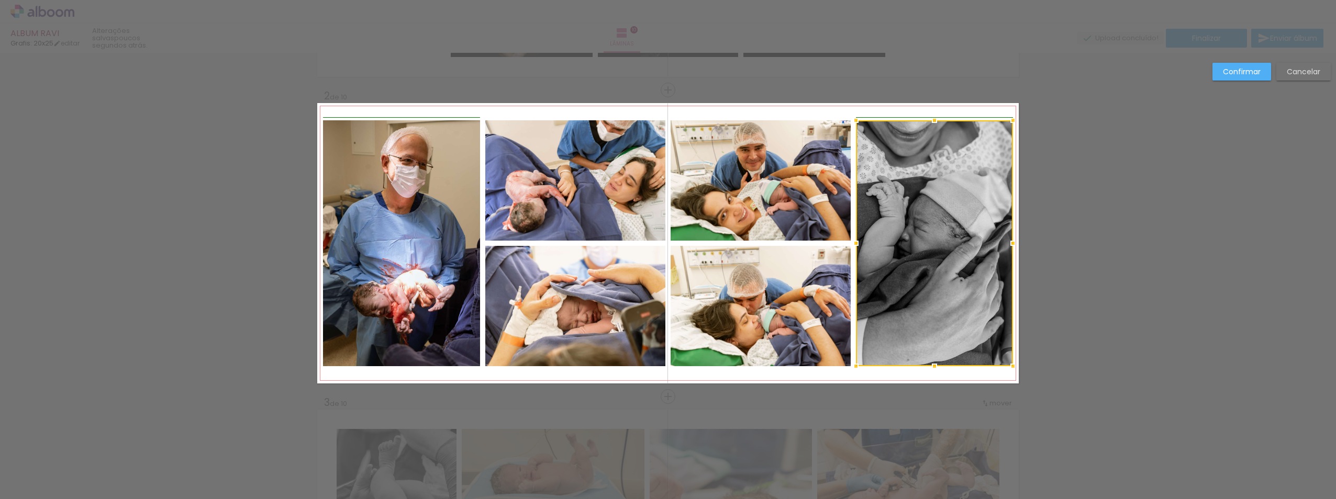
click at [1012, 241] on div at bounding box center [1012, 243] width 21 height 21
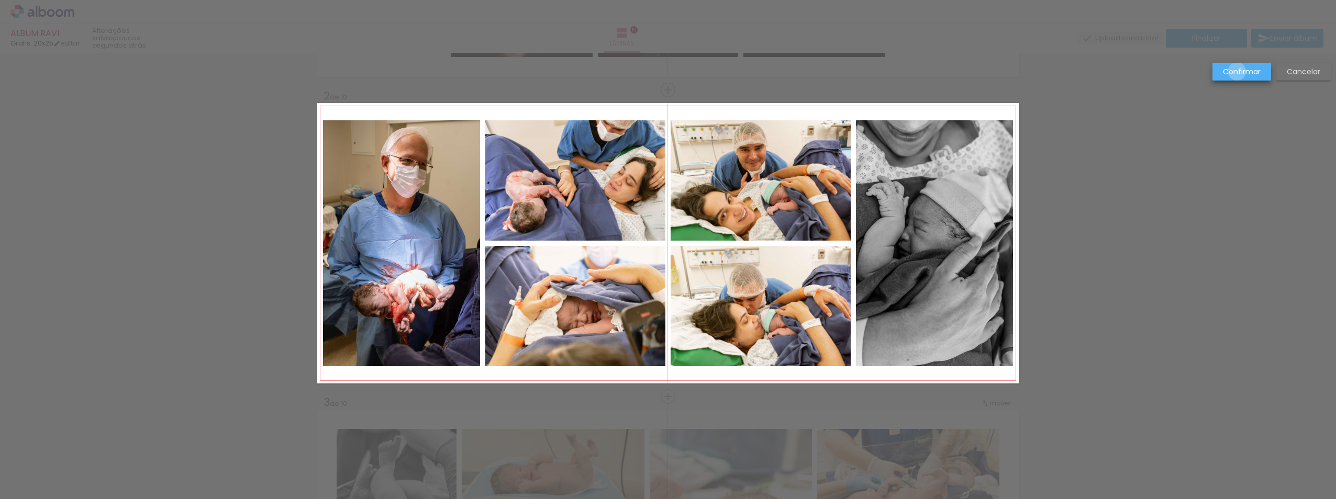
click at [0, 0] on slot "Confirmar" at bounding box center [0, 0] width 0 height 0
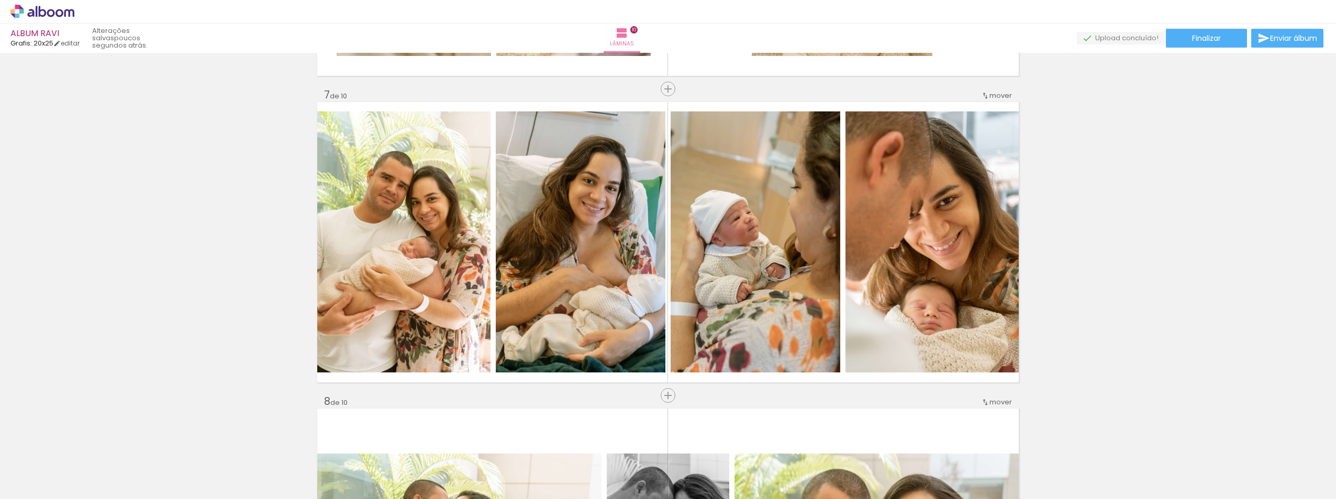
scroll to position [1805, 0]
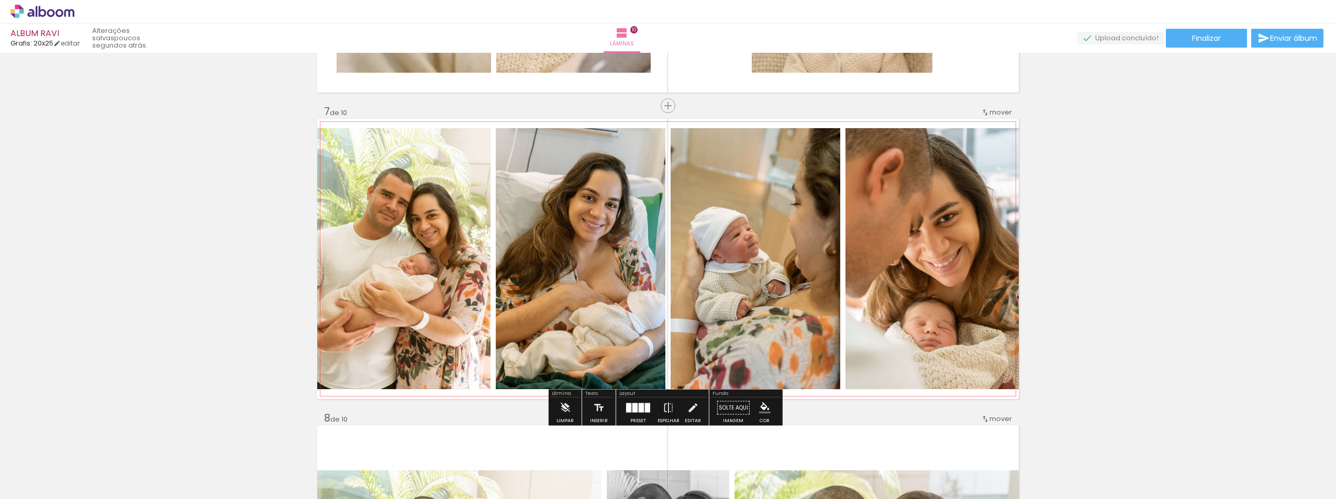
click at [957, 229] on quentale-photo at bounding box center [931, 258] width 173 height 261
click at [977, 231] on quentale-photo at bounding box center [931, 258] width 173 height 261
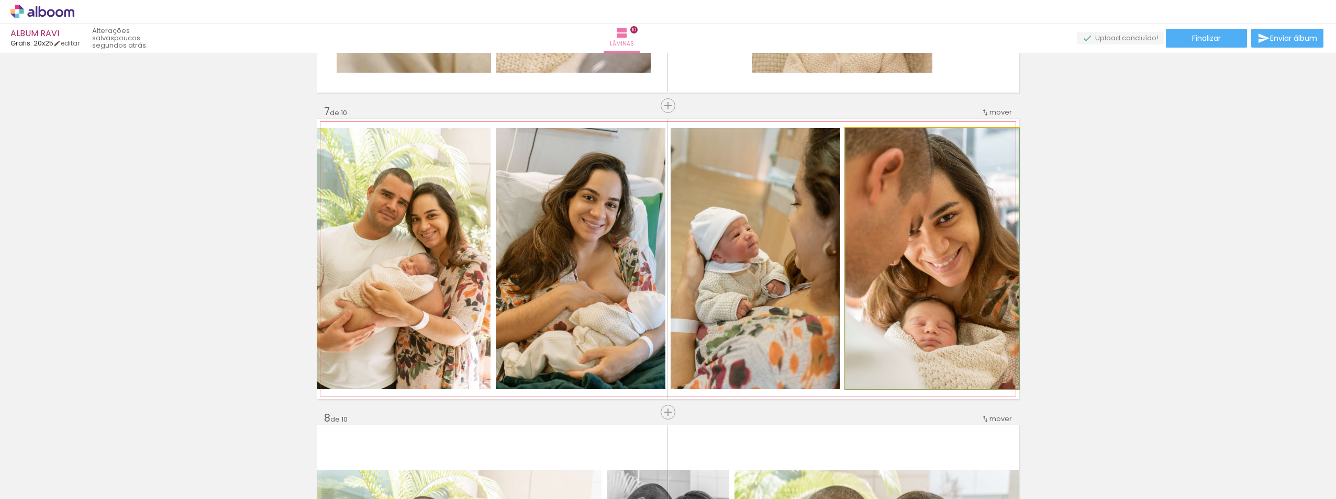
click at [977, 231] on quentale-photo at bounding box center [931, 258] width 173 height 261
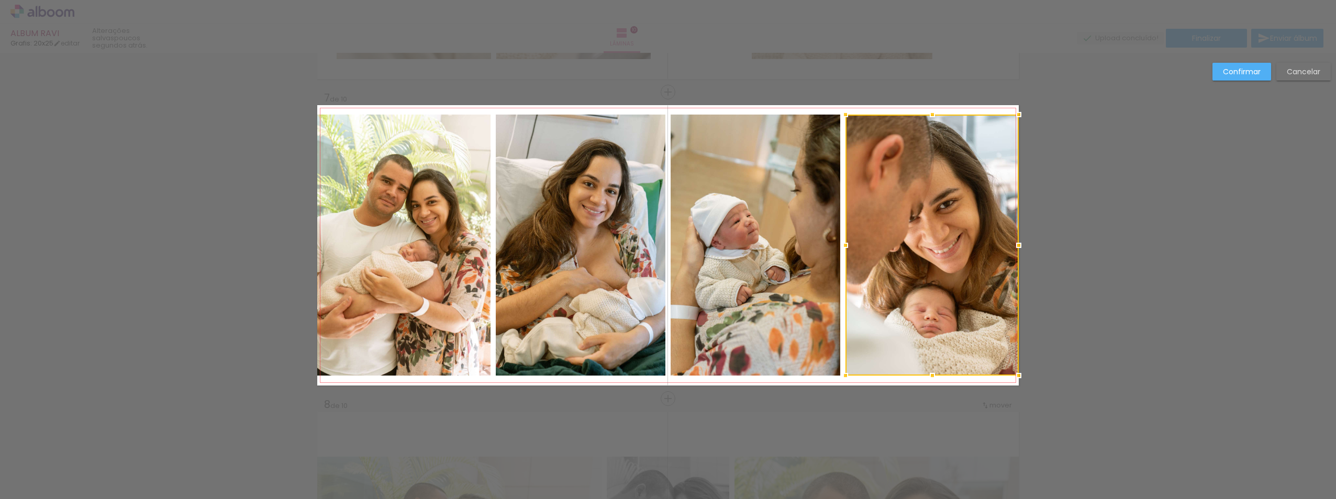
scroll to position [1821, 0]
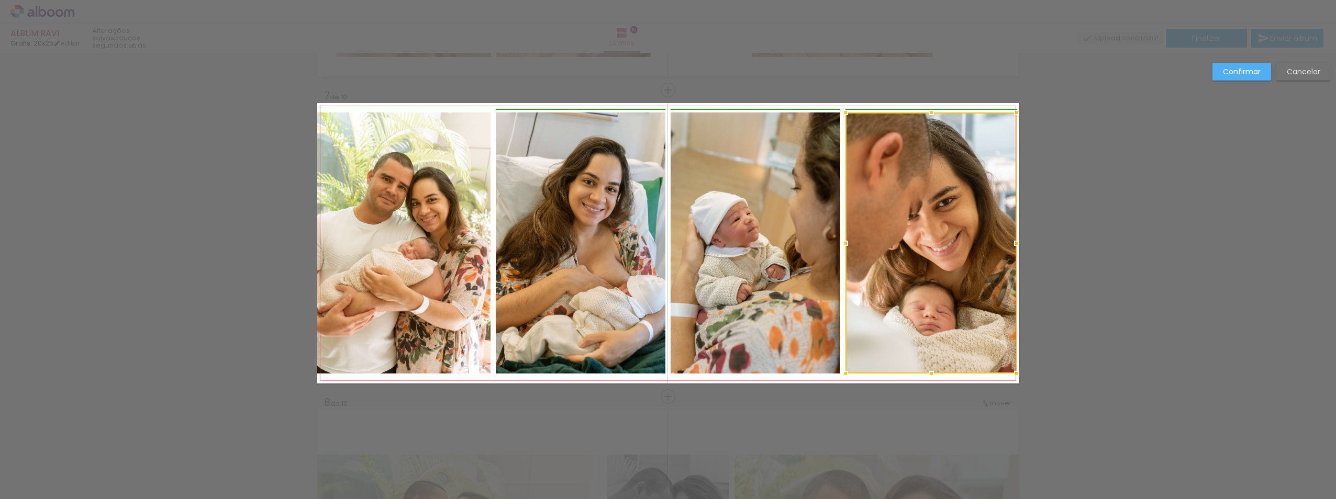
drag, startPoint x: 1013, startPoint y: 245, endPoint x: 989, endPoint y: 250, distance: 24.6
click at [1008, 243] on div at bounding box center [1016, 243] width 21 height 21
click at [336, 243] on quentale-photo at bounding box center [403, 243] width 173 height 261
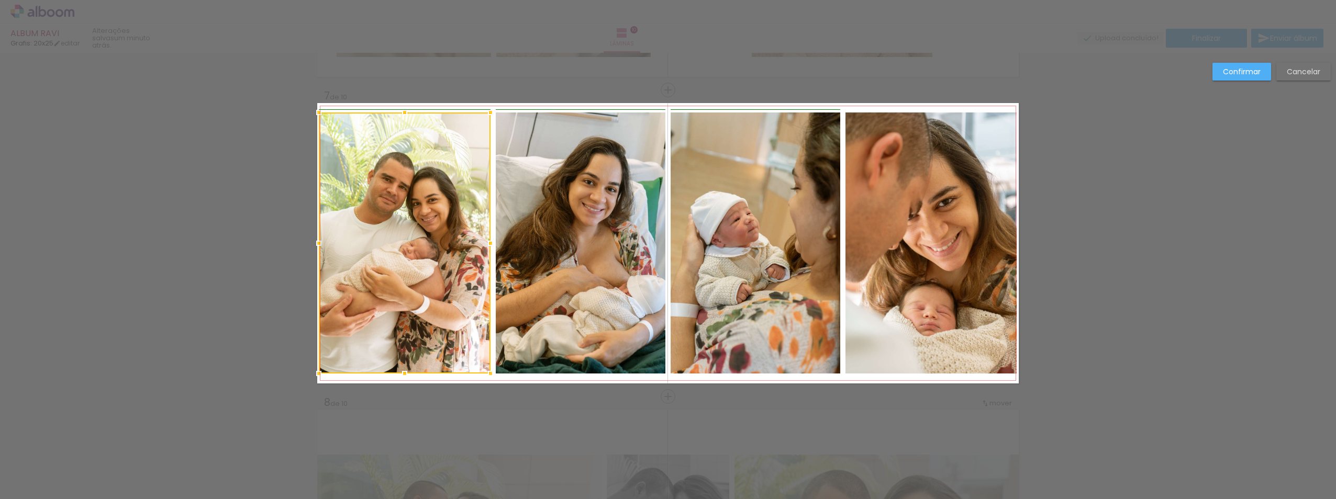
drag, startPoint x: 315, startPoint y: 243, endPoint x: 322, endPoint y: 245, distance: 7.5
click at [322, 245] on div at bounding box center [318, 243] width 21 height 21
click at [0, 0] on slot "Confirmar" at bounding box center [0, 0] width 0 height 0
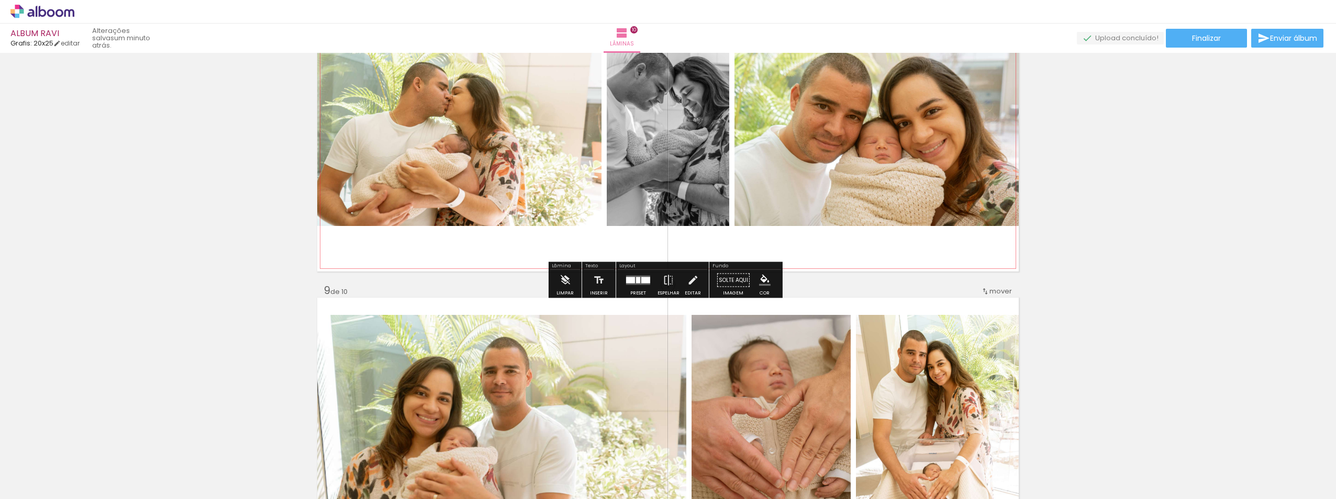
click at [977, 210] on quentale-photo at bounding box center [876, 131] width 284 height 190
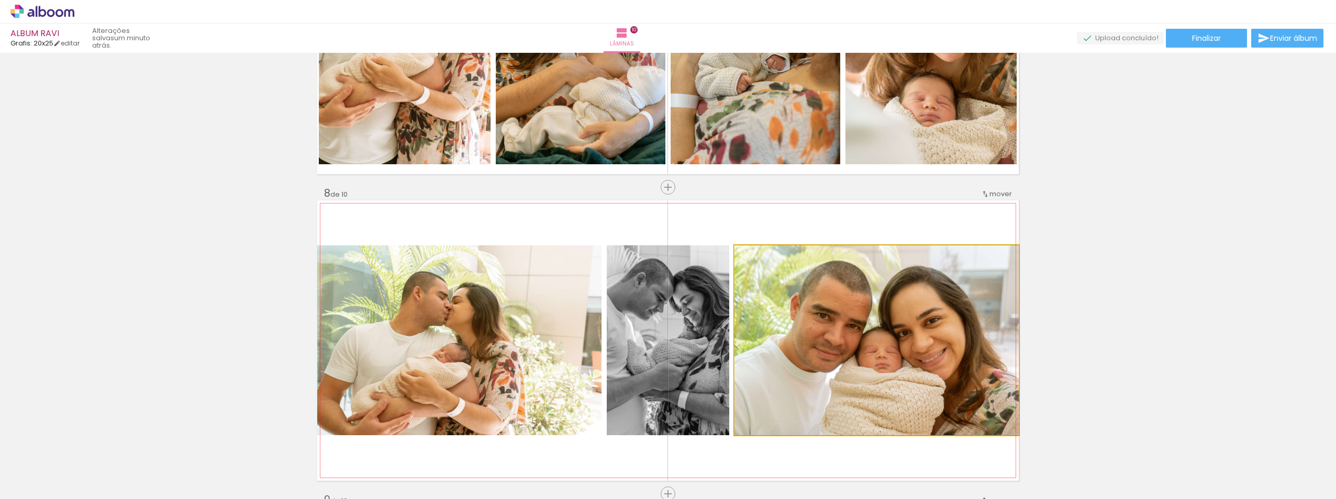
click at [977, 292] on quentale-photo at bounding box center [876, 341] width 284 height 190
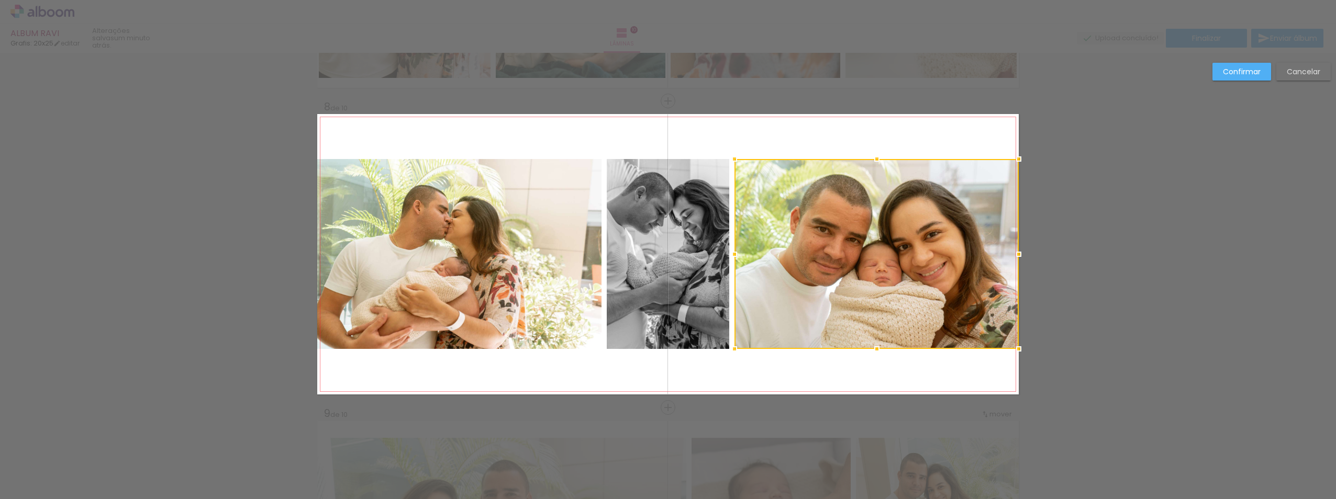
scroll to position [2127, 0]
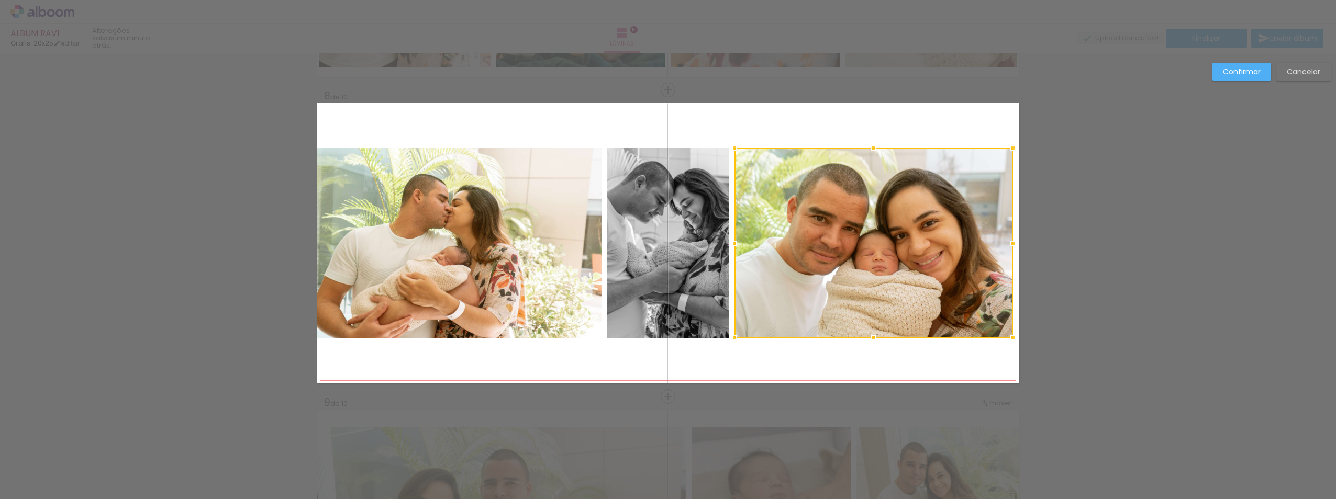
drag, startPoint x: 1018, startPoint y: 241, endPoint x: 1009, endPoint y: 238, distance: 9.8
click at [1009, 238] on div at bounding box center [1012, 243] width 21 height 21
click at [382, 255] on quentale-photo at bounding box center [459, 243] width 284 height 190
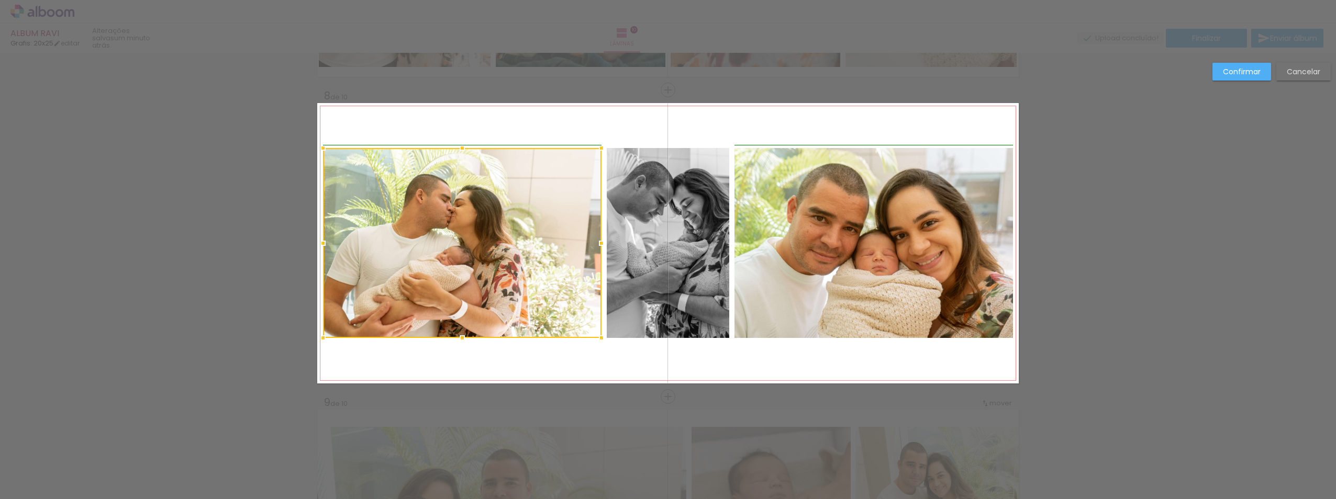
click at [318, 246] on div at bounding box center [323, 243] width 21 height 21
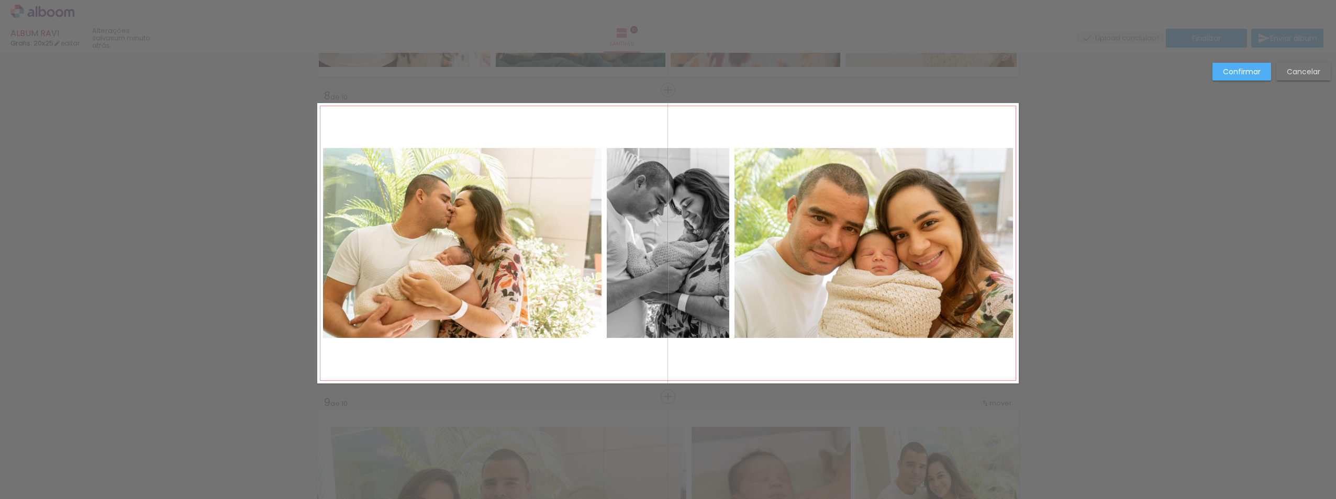
click at [0, 0] on slot "Confirmar" at bounding box center [0, 0] width 0 height 0
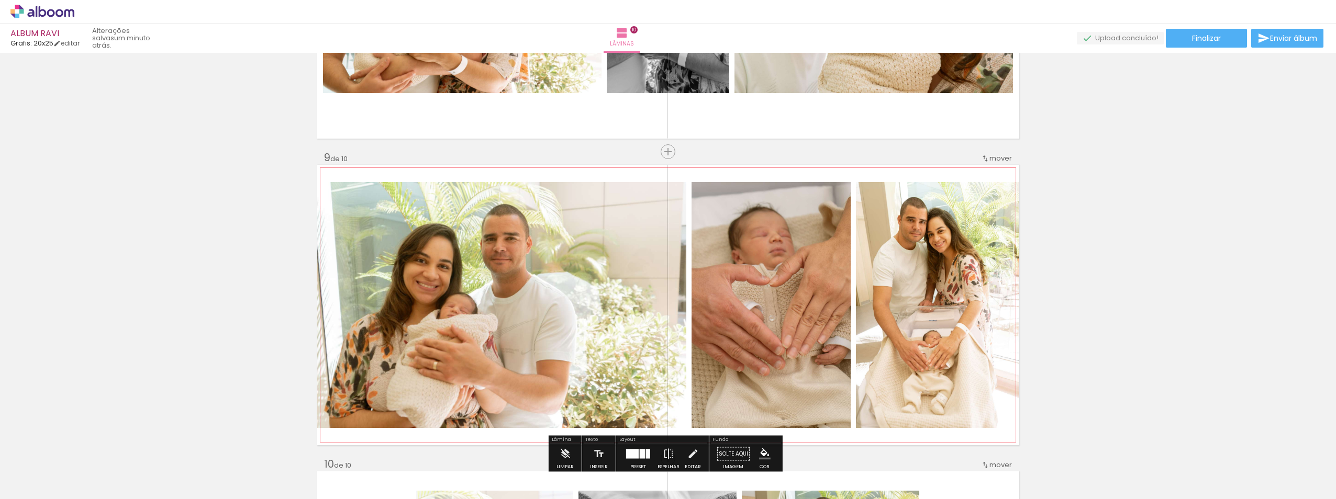
scroll to position [2389, 0]
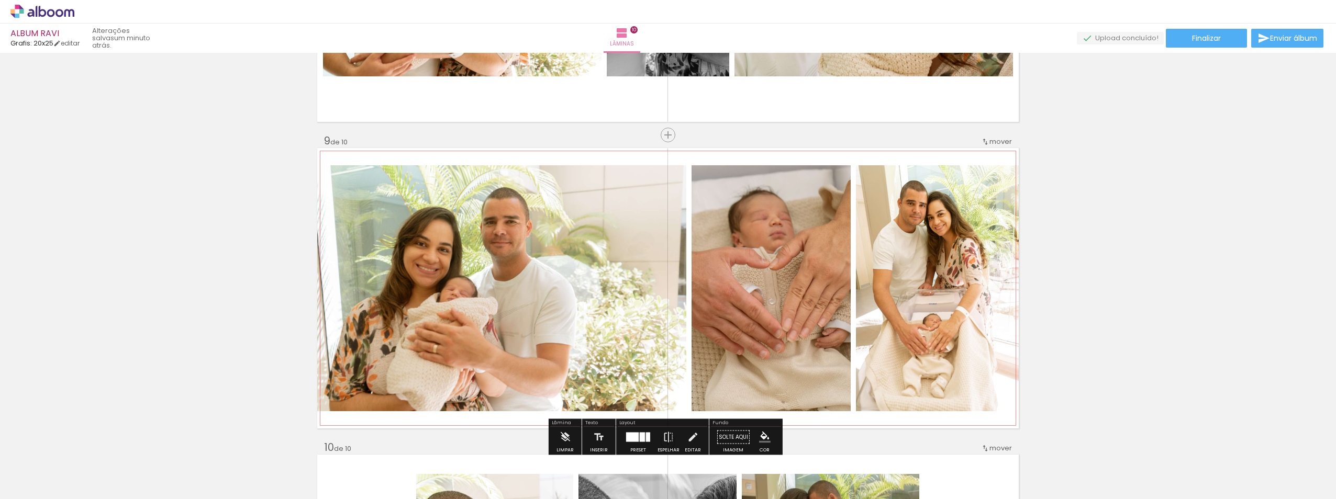
click at [484, 311] on quentale-photo at bounding box center [501, 288] width 369 height 246
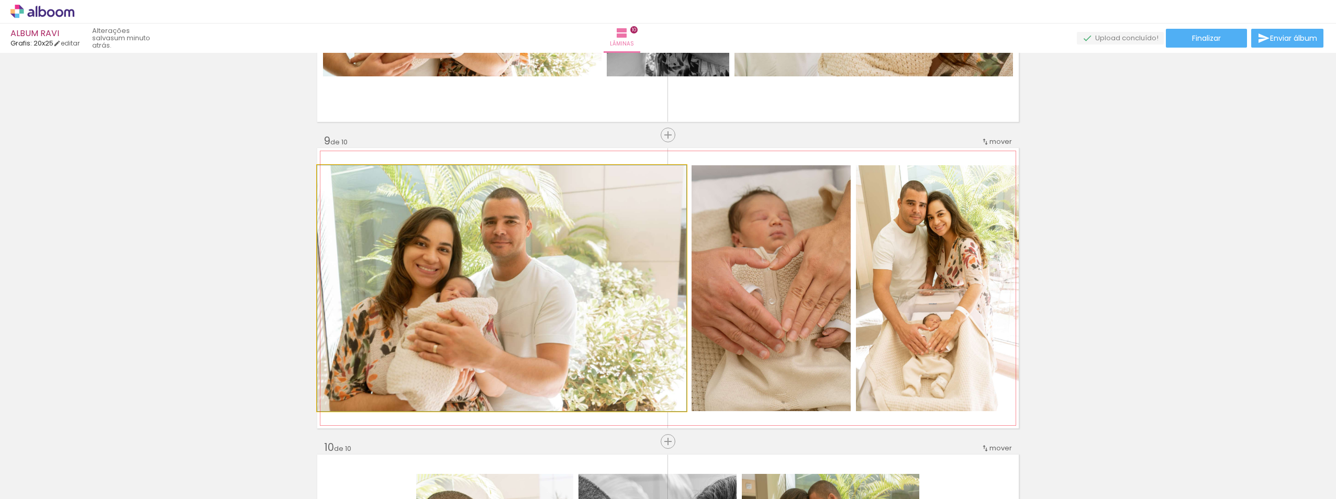
click at [357, 282] on quentale-photo at bounding box center [501, 288] width 369 height 246
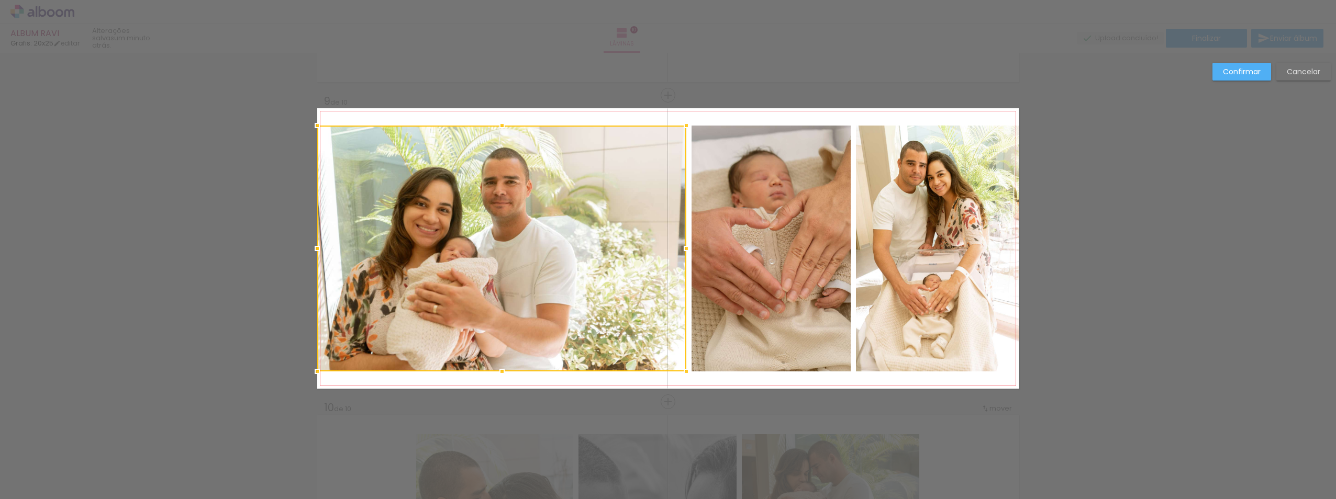
scroll to position [2434, 0]
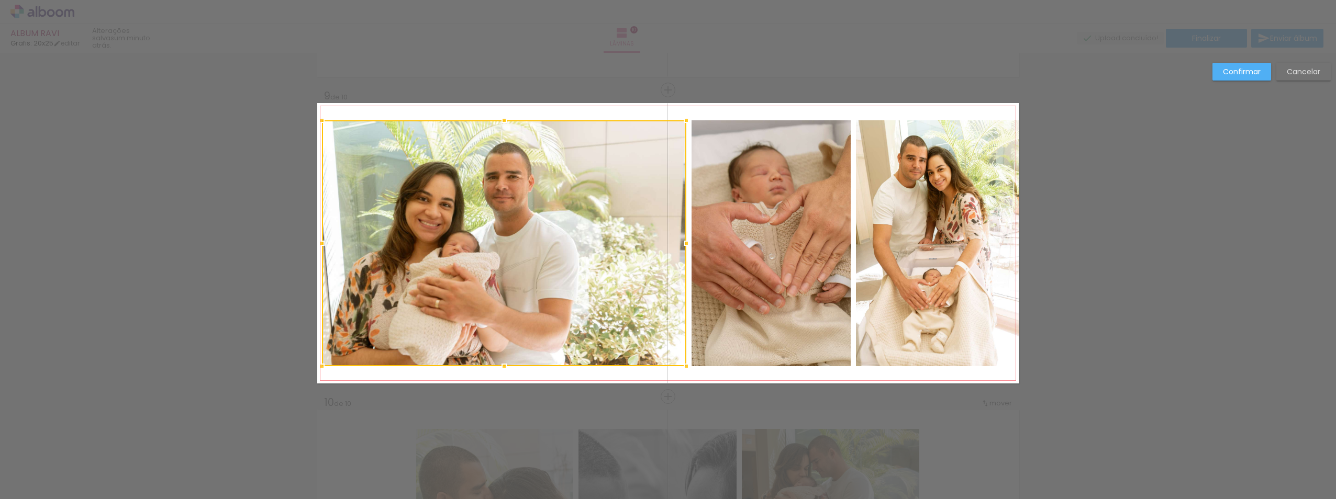
drag, startPoint x: 314, startPoint y: 243, endPoint x: 320, endPoint y: 244, distance: 5.9
click at [320, 244] on div at bounding box center [321, 243] width 21 height 21
click at [965, 241] on quentale-photo at bounding box center [937, 243] width 163 height 246
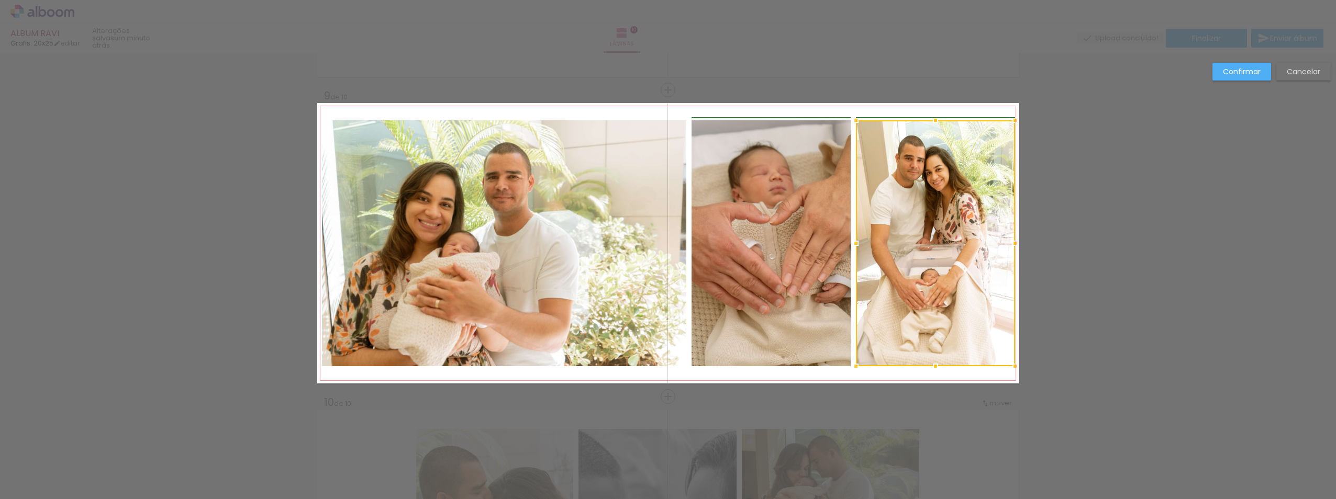
drag, startPoint x: 1017, startPoint y: 241, endPoint x: 1011, endPoint y: 240, distance: 6.0
click at [1011, 240] on div at bounding box center [1015, 243] width 21 height 21
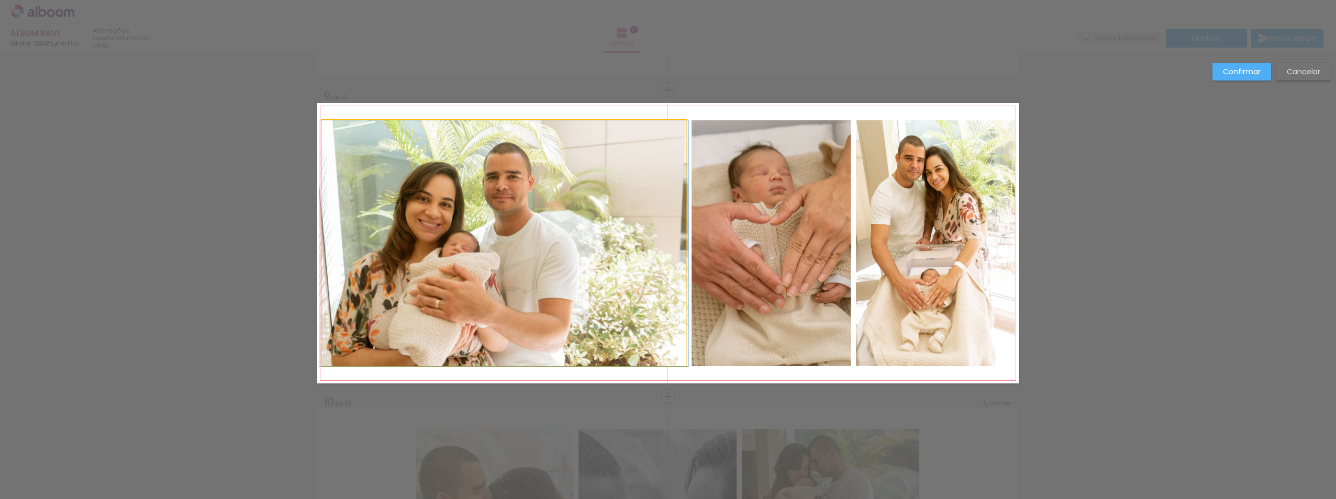
click at [615, 269] on quentale-photo at bounding box center [504, 243] width 364 height 246
click at [0, 0] on slot "Confirmar" at bounding box center [0, 0] width 0 height 0
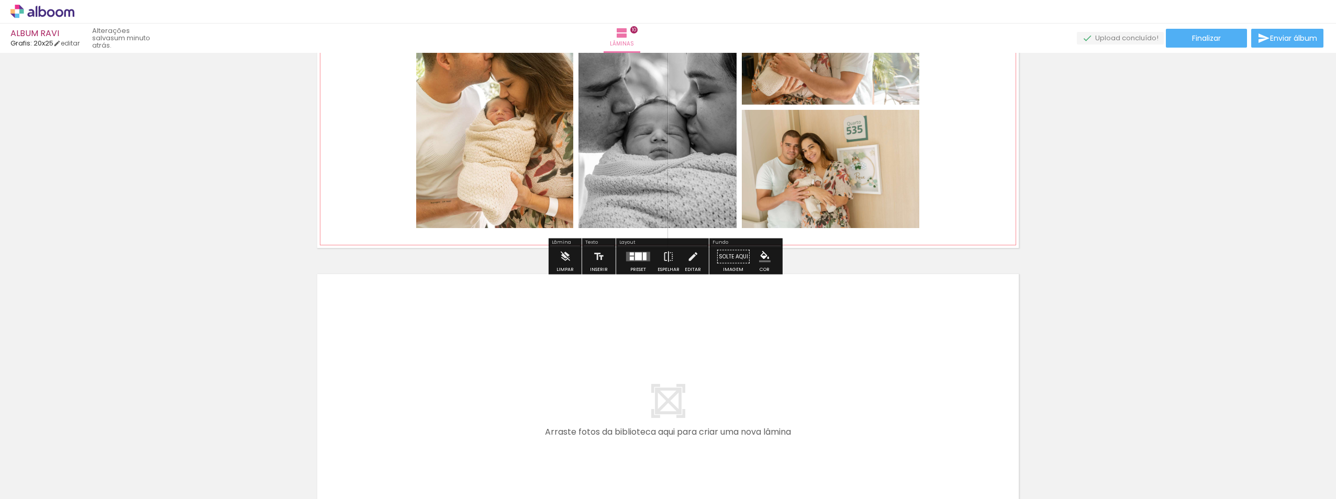
scroll to position [3034, 0]
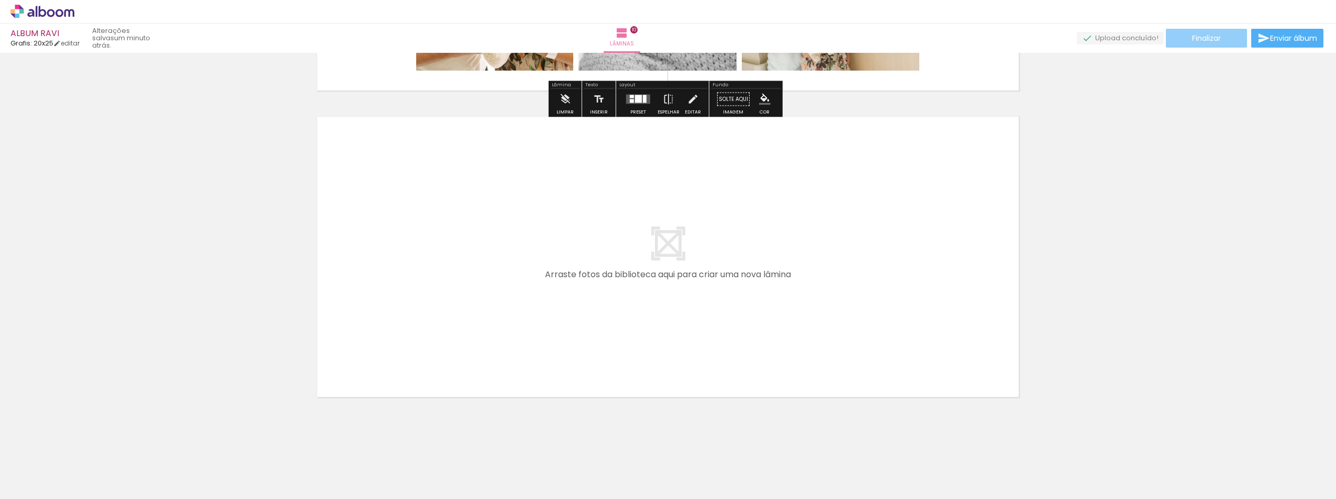
click at [1214, 36] on span "Finalizar" at bounding box center [1206, 38] width 29 height 7
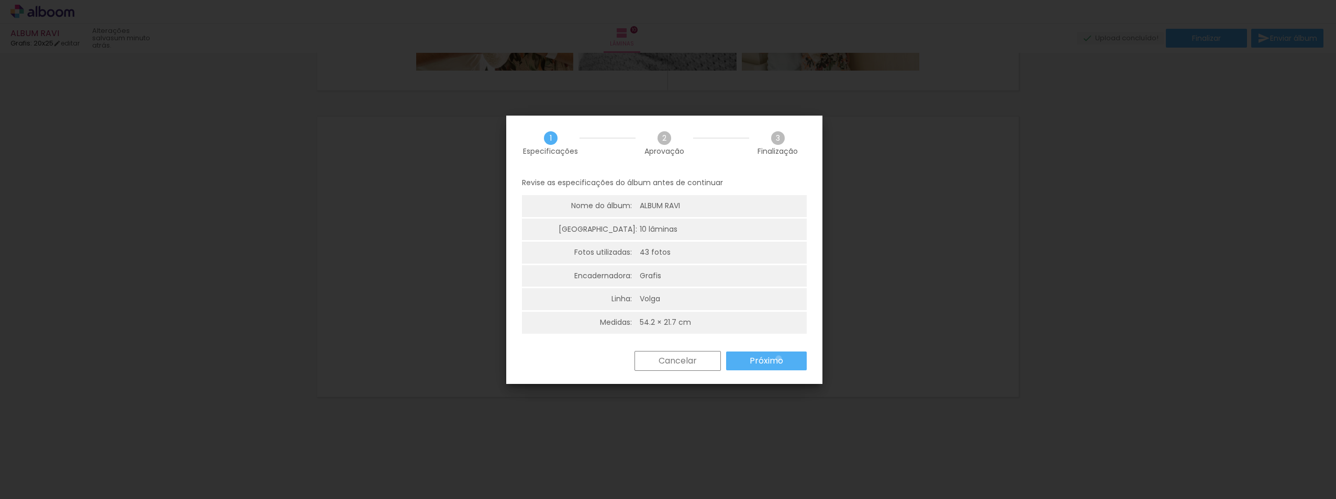
click at [0, 0] on slot "Próximo" at bounding box center [0, 0] width 0 height 0
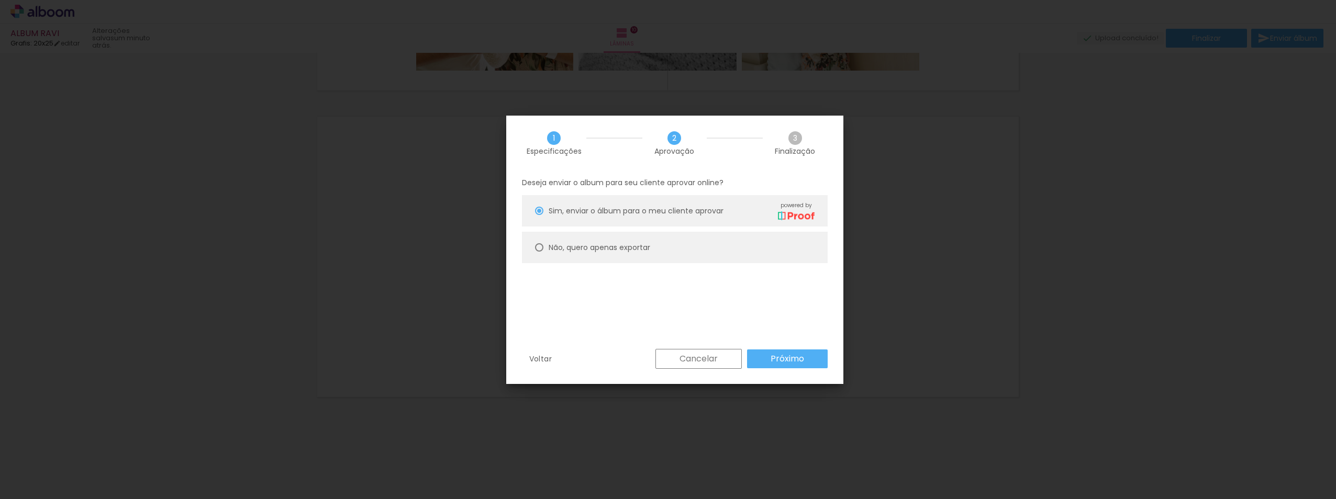
click at [0, 0] on slot "Não, quero apenas exportar" at bounding box center [0, 0] width 0 height 0
type paper-radio-button "on"
click at [796, 365] on paper-button "Próximo" at bounding box center [787, 359] width 81 height 19
type input "Alta, 300 DPI"
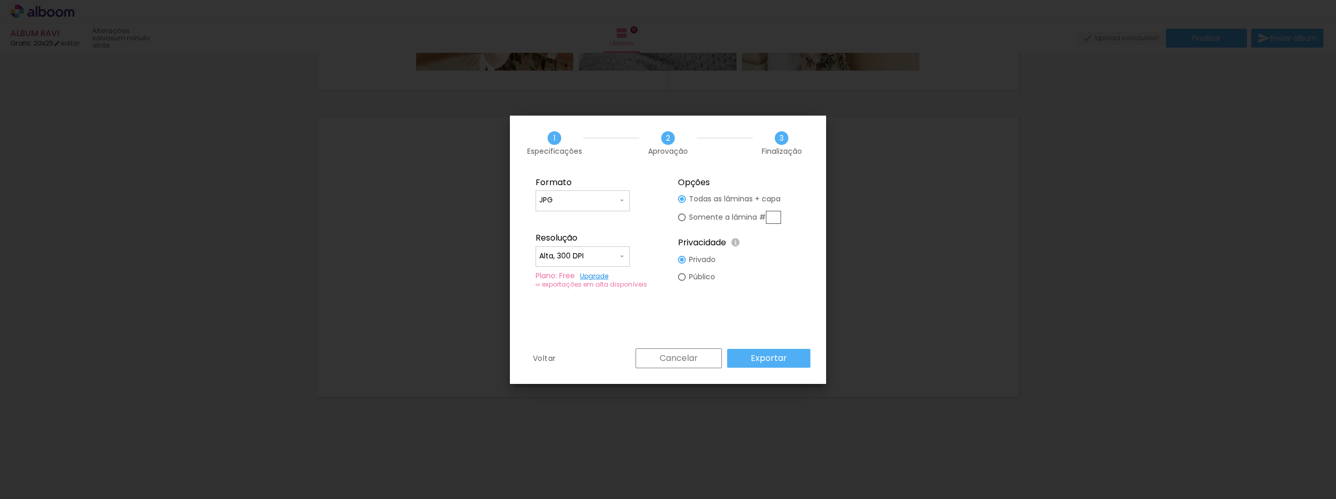
click at [795, 357] on paper-button "Exportar" at bounding box center [768, 358] width 83 height 19
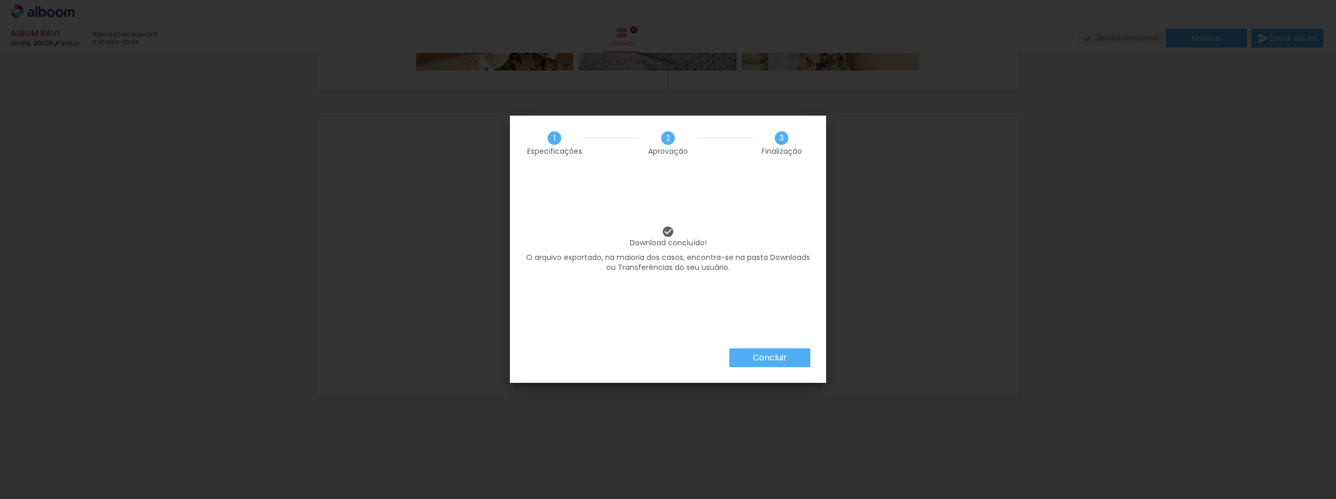
scroll to position [0, 1274]
